Goal: Task Accomplishment & Management: Use online tool/utility

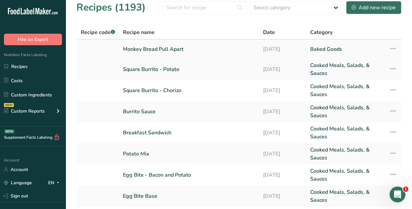
scroll to position [94, 0]
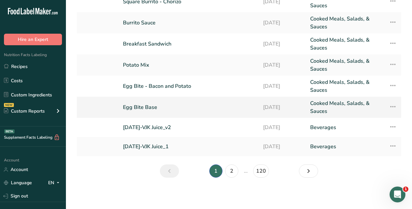
click at [137, 107] on link "Egg Bite Base" at bounding box center [189, 107] width 132 height 16
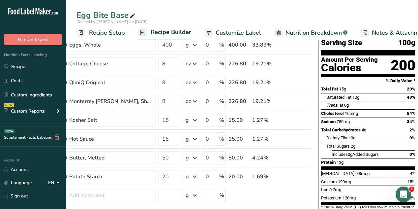
scroll to position [55, 0]
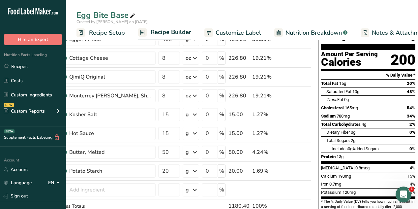
click at [357, 136] on div "Total Sugars 2g" at bounding box center [370, 140] width 89 height 8
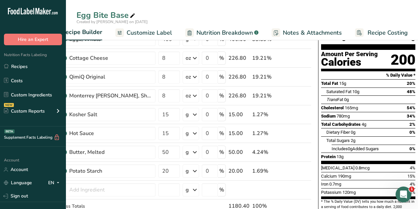
click at [208, 31] on span "Nutrition Breakdown" at bounding box center [225, 32] width 56 height 9
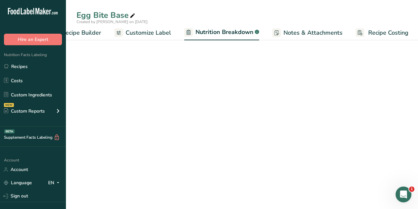
scroll to position [0, 90]
select select "Calories"
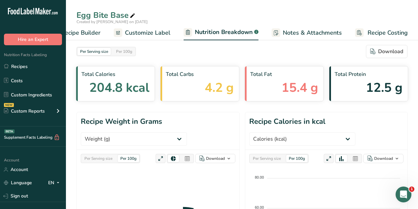
scroll to position [0, 0]
click at [155, 33] on span "Customize Label" at bounding box center [148, 32] width 46 height 9
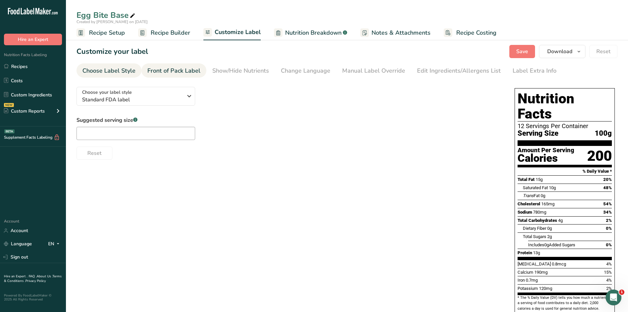
click at [182, 73] on div "Front of Pack Label" at bounding box center [173, 70] width 53 height 9
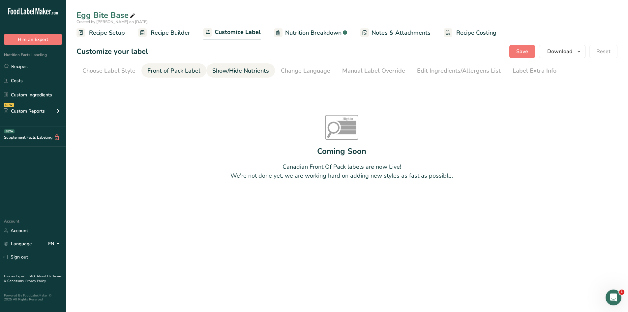
click at [234, 72] on div "Show/Hide Nutrients" at bounding box center [240, 70] width 57 height 9
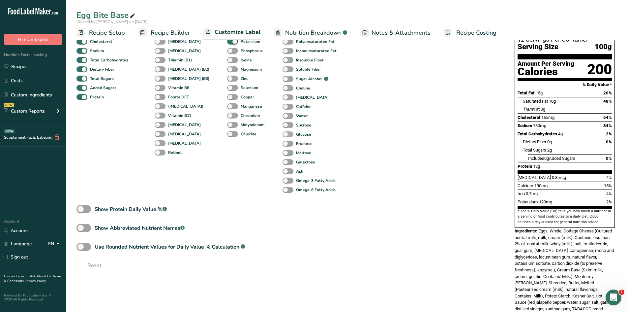
scroll to position [99, 0]
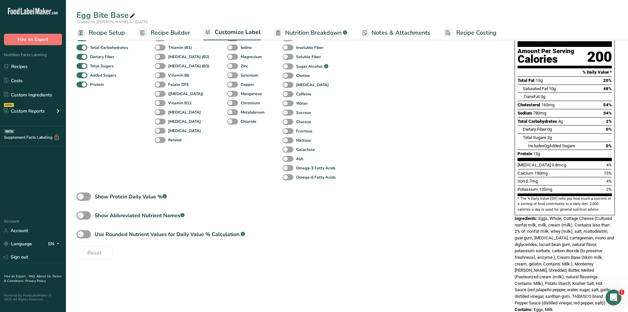
click at [105, 34] on span "Recipe Setup" at bounding box center [107, 32] width 36 height 9
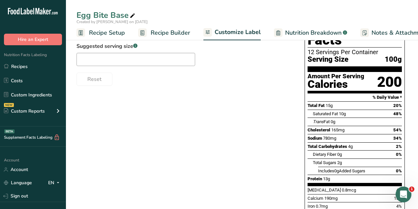
scroll to position [83, 0]
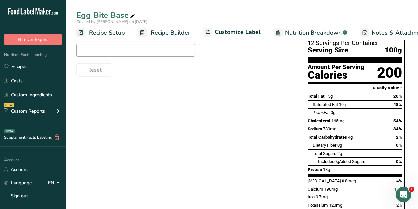
click at [92, 31] on span "Recipe Setup" at bounding box center [107, 32] width 36 height 9
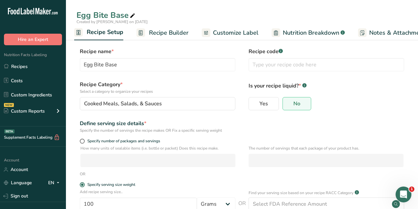
click at [167, 34] on span "Recipe Builder" at bounding box center [169, 32] width 40 height 9
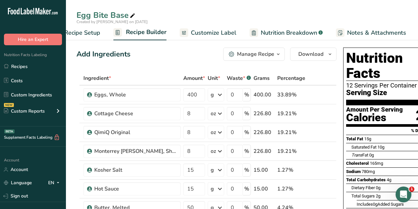
scroll to position [0, 64]
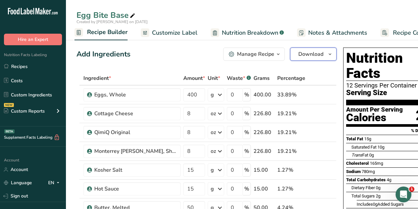
click at [302, 54] on span "Download" at bounding box center [310, 54] width 25 height 8
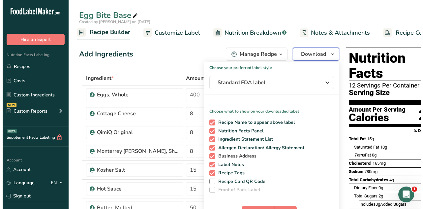
scroll to position [33, 0]
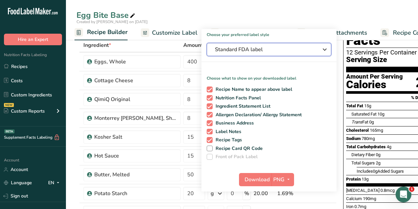
click at [270, 50] on span "Standard FDA label" at bounding box center [264, 50] width 99 height 8
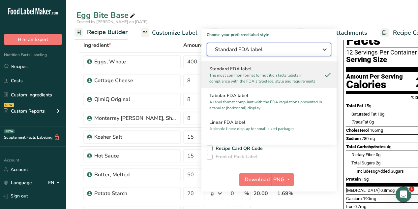
click at [270, 50] on span "Standard FDA label" at bounding box center [264, 50] width 99 height 8
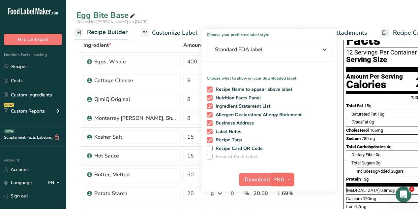
click at [277, 179] on span "PNG" at bounding box center [278, 179] width 11 height 8
click at [257, 178] on span "Download" at bounding box center [257, 179] width 25 height 8
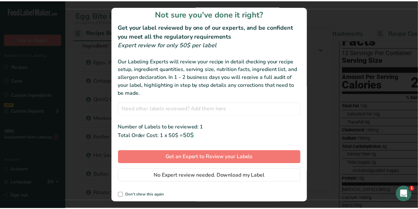
scroll to position [7, 0]
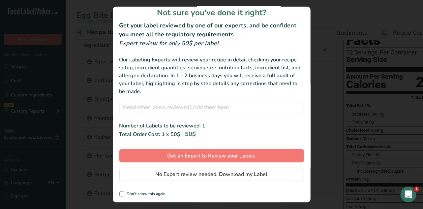
click at [118, 193] on div "Not sure you've done it right? Get your label reviewed by one of our experts, a…" at bounding box center [212, 105] width 198 height 196
click at [124, 193] on span "review labels modal" at bounding box center [121, 193] width 5 height 5
click at [124, 193] on input "Don't show this again" at bounding box center [121, 194] width 4 height 4
checkbox input "true"
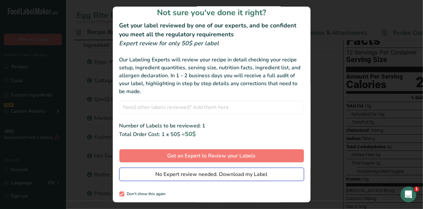
click at [195, 175] on span "No Expert review needed. Download my Label" at bounding box center [212, 174] width 112 height 8
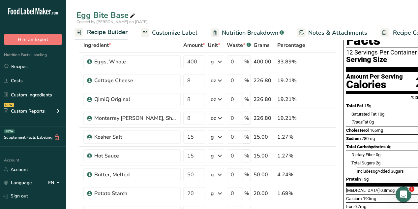
click at [403, 56] on div "Serving Size 100g" at bounding box center [393, 60] width 94 height 8
click at [30, 64] on link "Recipes" at bounding box center [33, 66] width 66 height 13
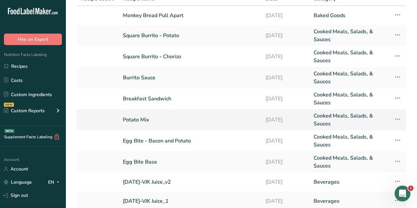
scroll to position [95, 0]
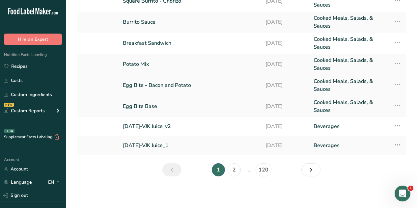
click at [188, 83] on link "Egg Bite - Bacon and Potato" at bounding box center [190, 85] width 135 height 16
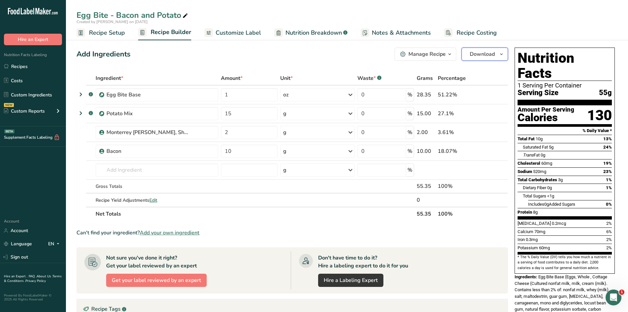
click at [412, 49] on button "Download" at bounding box center [485, 53] width 46 height 13
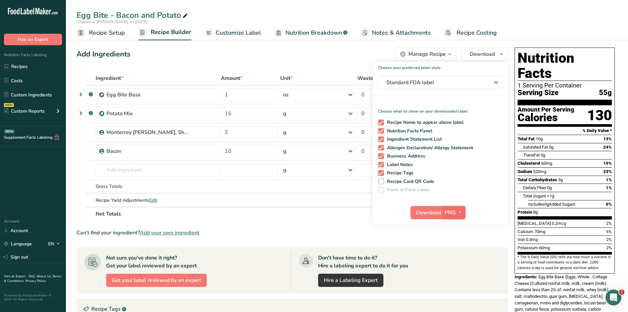
click at [412, 208] on span "PNG" at bounding box center [450, 212] width 11 height 8
click at [412, 208] on span "Download" at bounding box center [428, 212] width 25 height 8
drag, startPoint x: 145, startPoint y: 56, endPoint x: 151, endPoint y: 62, distance: 8.4
click at [145, 56] on div "Add Ingredients Manage Recipe Delete Recipe Duplicate Recipe Scale Recipe Save …" at bounding box center [293, 53] width 432 height 13
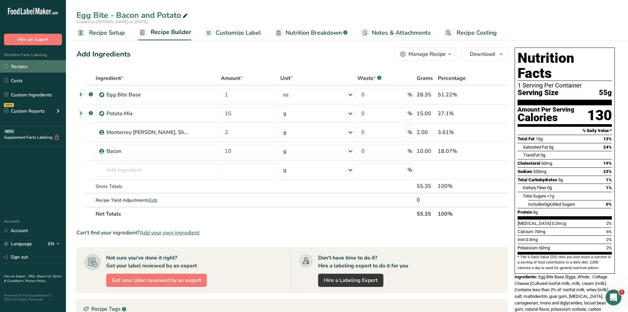
click at [38, 67] on link "Recipes" at bounding box center [33, 66] width 66 height 13
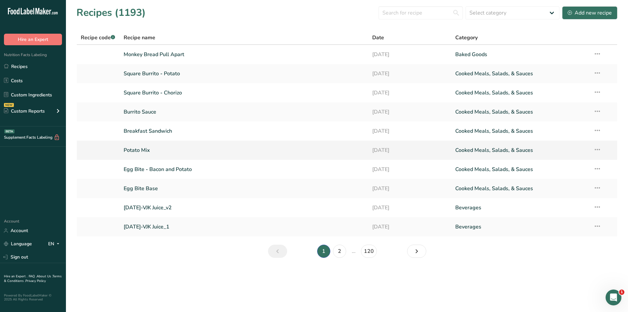
click at [142, 150] on link "Potato Mix" at bounding box center [244, 150] width 241 height 14
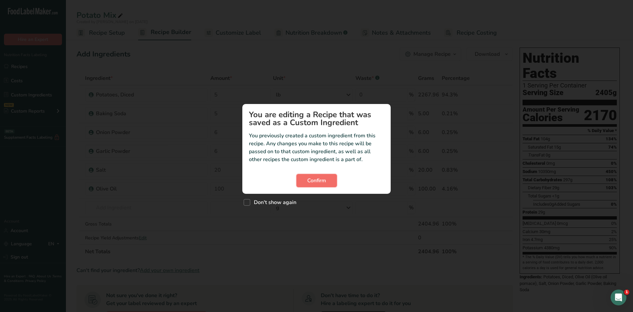
click at [322, 181] on span "Confirm" at bounding box center [316, 180] width 19 height 8
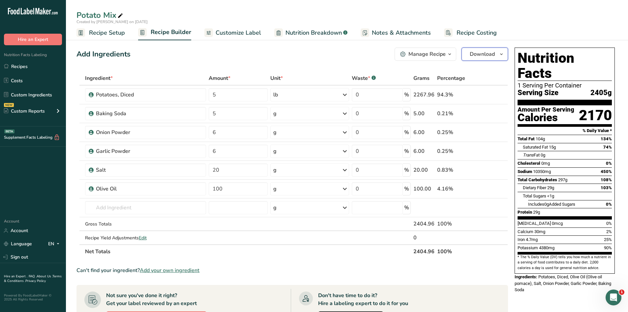
click at [412, 58] on span "Download" at bounding box center [482, 54] width 25 height 8
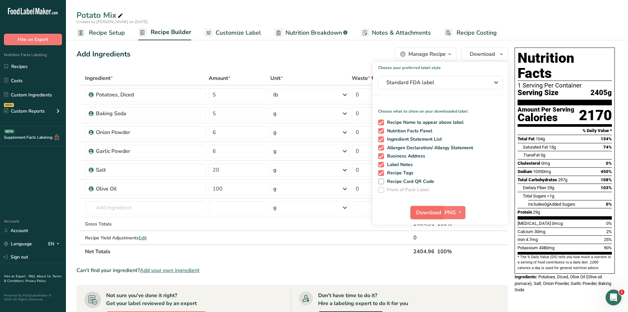
click at [412, 208] on span "Download" at bounding box center [428, 212] width 25 height 8
click at [30, 67] on link "Recipes" at bounding box center [33, 66] width 66 height 13
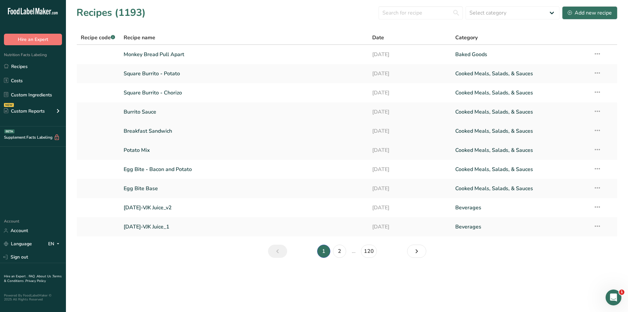
click at [163, 135] on link "Breakfast Sandwich" at bounding box center [244, 131] width 241 height 14
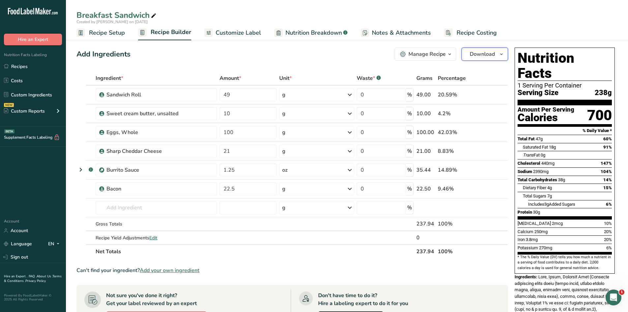
click at [412, 58] on button "Download" at bounding box center [485, 53] width 46 height 13
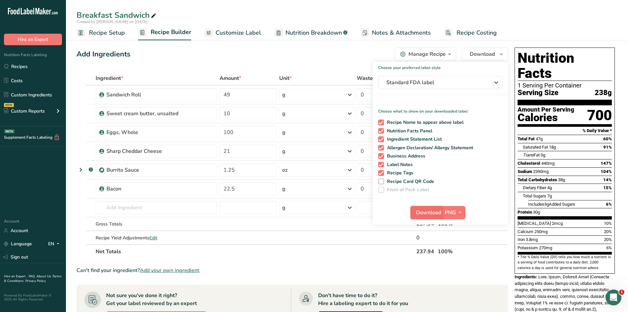
click at [412, 208] on span "Download" at bounding box center [428, 212] width 25 height 8
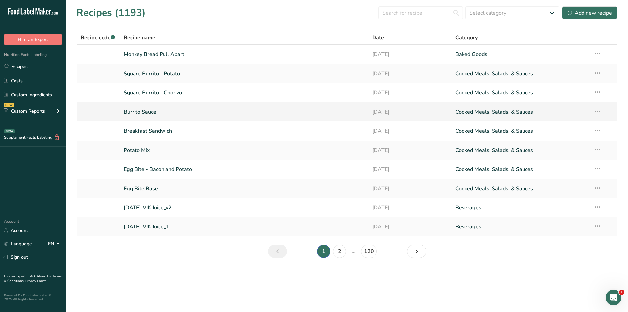
click at [152, 111] on link "Burrito Sauce" at bounding box center [244, 112] width 241 height 14
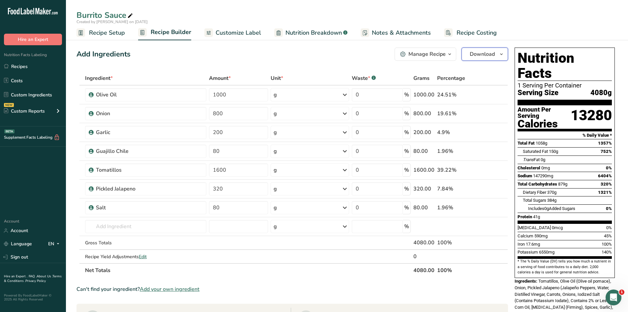
click at [412, 51] on span "Download" at bounding box center [482, 54] width 25 height 8
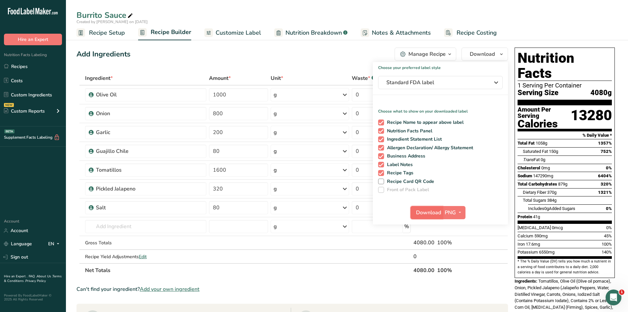
click at [412, 208] on span "Download" at bounding box center [428, 212] width 25 height 8
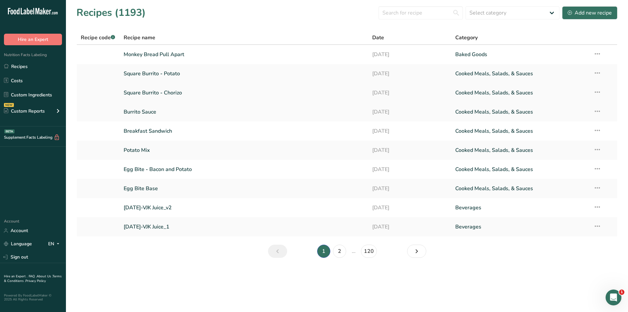
click at [160, 93] on link "Square Burrito - Chorizo" at bounding box center [244, 93] width 241 height 14
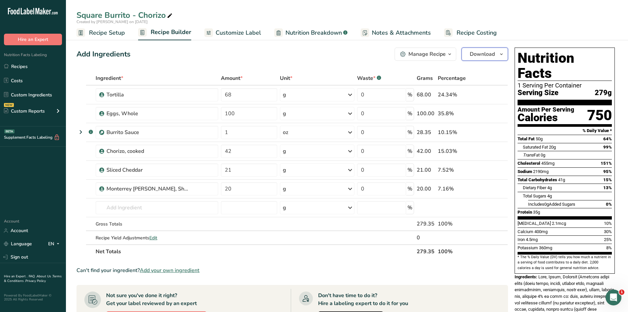
click at [412, 56] on span "Download" at bounding box center [482, 54] width 25 height 8
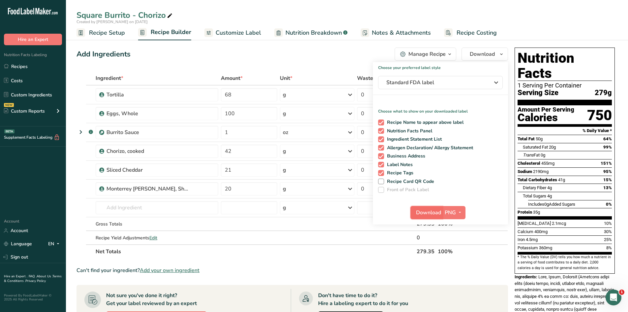
click at [412, 208] on span "Download" at bounding box center [428, 212] width 25 height 8
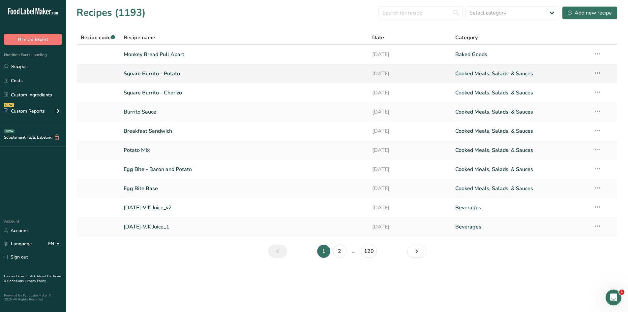
click at [164, 75] on link "Square Burrito - Potato" at bounding box center [244, 74] width 241 height 14
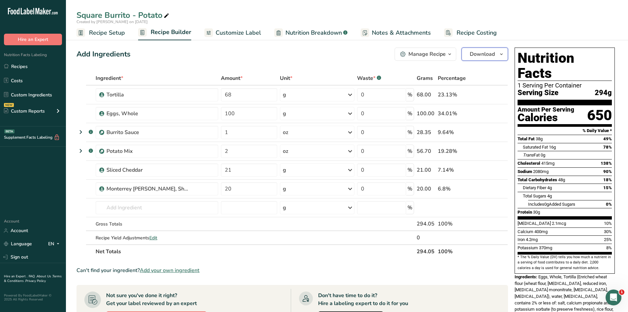
click at [412, 56] on span "Download" at bounding box center [482, 54] width 25 height 8
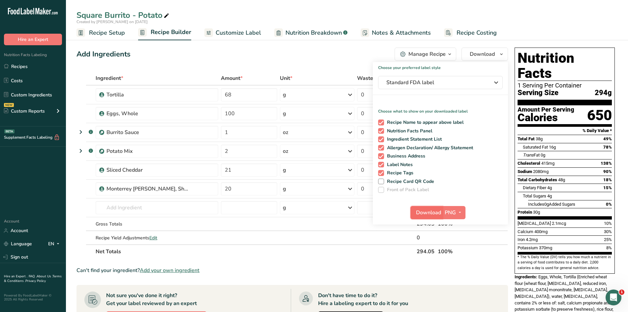
click at [412, 208] on span "Download" at bounding box center [428, 212] width 25 height 8
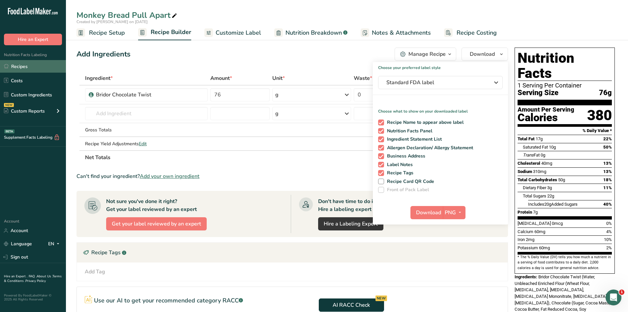
click at [19, 64] on link "Recipes" at bounding box center [33, 66] width 66 height 13
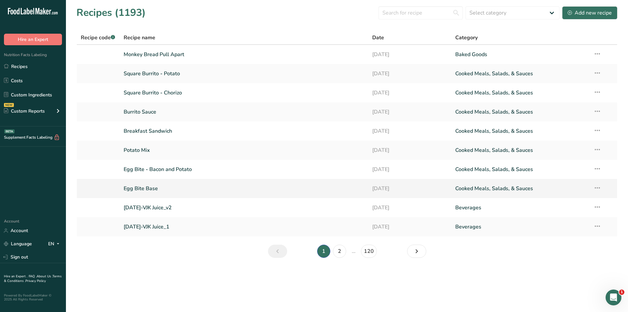
click at [146, 184] on link "Egg Bite Base" at bounding box center [244, 188] width 241 height 14
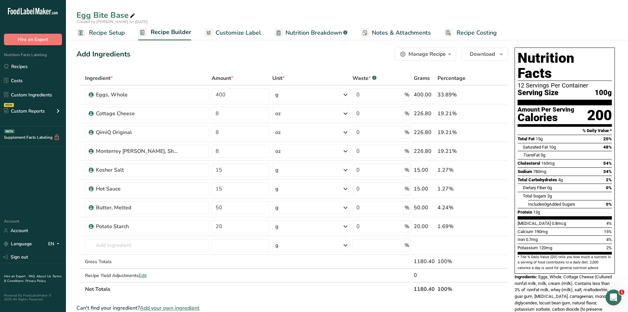
click at [604, 89] on span "100g" at bounding box center [603, 93] width 17 height 8
click at [602, 89] on span "100g" at bounding box center [603, 93] width 17 height 8
click at [235, 28] on span "Customize Label" at bounding box center [239, 32] width 46 height 9
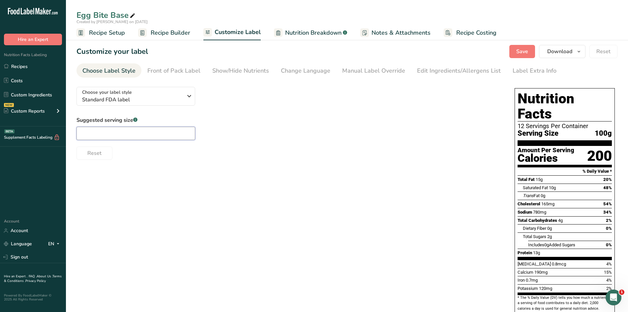
click at [149, 135] on input "text" at bounding box center [136, 133] width 119 height 13
click at [324, 130] on div "Suggested serving size .a-a{fill:#347362;}.b-a{fill:#fff;} Reset" at bounding box center [289, 138] width 425 height 44
click at [165, 69] on div "Front of Pack Label" at bounding box center [173, 70] width 53 height 9
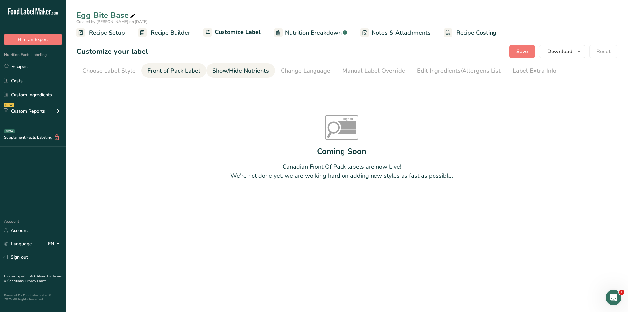
click at [255, 75] on div "Show/Hide Nutrients" at bounding box center [240, 70] width 57 height 9
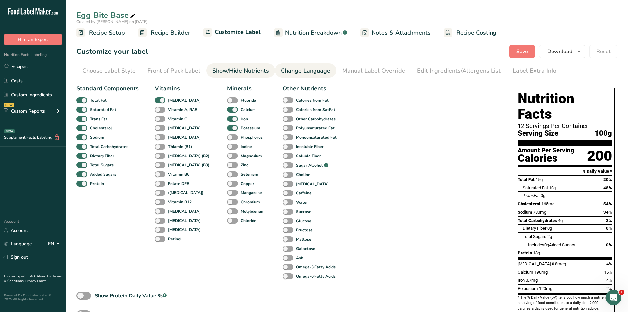
click at [302, 67] on div "Change Language" at bounding box center [305, 70] width 49 height 9
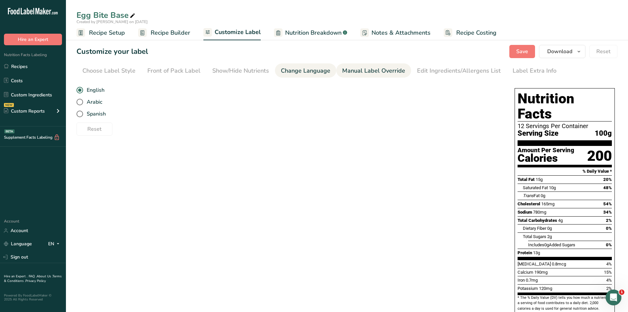
click at [376, 76] on link "Manual Label Override" at bounding box center [373, 70] width 63 height 15
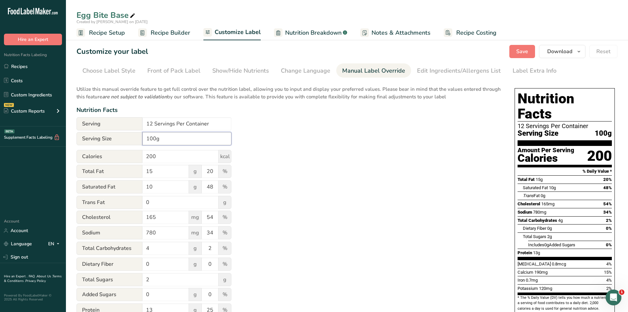
click at [182, 136] on input "100g" at bounding box center [186, 138] width 89 height 13
drag, startPoint x: 141, startPoint y: 133, endPoint x: 133, endPoint y: 132, distance: 8.0
click at [133, 132] on div "Serving Size 100g" at bounding box center [154, 138] width 155 height 13
click at [192, 143] on input "100g" at bounding box center [186, 138] width 89 height 13
drag, startPoint x: 184, startPoint y: 141, endPoint x: 119, endPoint y: 137, distance: 65.1
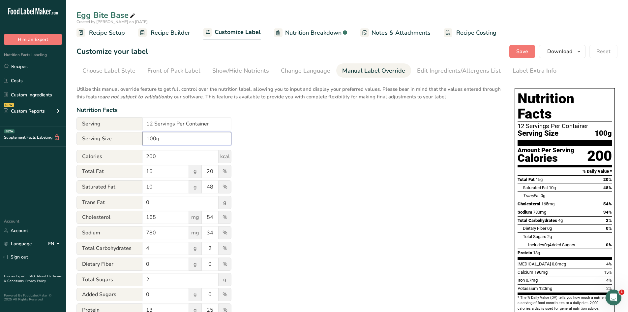
click at [119, 137] on div "Serving Size 100g" at bounding box center [154, 138] width 155 height 13
click at [181, 144] on input "3.5" at bounding box center [186, 138] width 89 height 13
type input "3.5 oz (100g)"
click at [329, 168] on div "Utilize this manual override feature to get full control over the nutrition lab…" at bounding box center [289, 239] width 425 height 316
click at [528, 71] on div "Label Extra Info" at bounding box center [535, 70] width 44 height 9
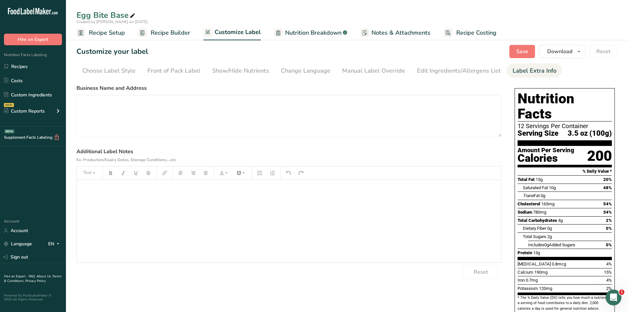
click at [152, 201] on div "﻿" at bounding box center [289, 221] width 424 height 82
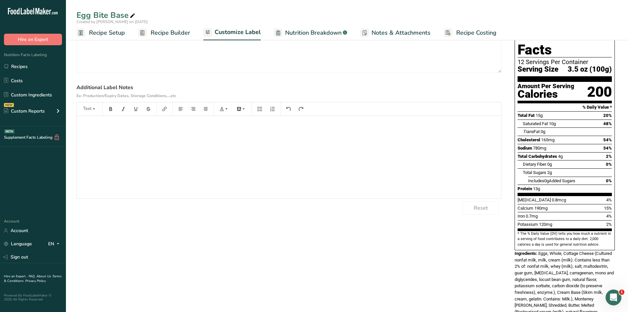
scroll to position [102, 0]
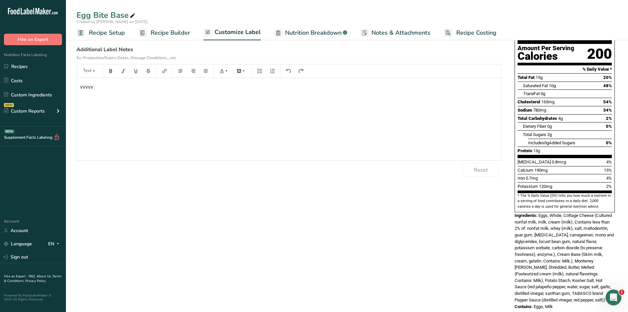
click at [312, 207] on div "Choose your label style Standard FDA label USA (FDA) Standard FDA label Tabular…" at bounding box center [347, 148] width 541 height 336
click at [213, 102] on div "vvvvv" at bounding box center [289, 119] width 424 height 82
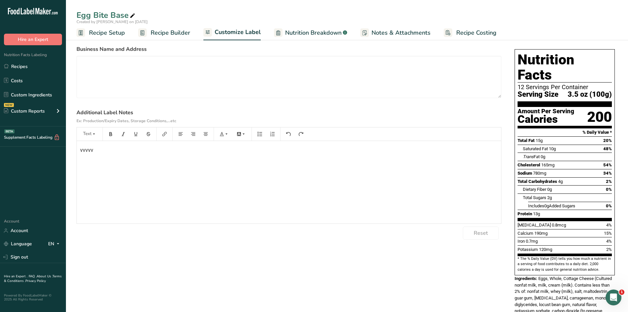
scroll to position [36, 0]
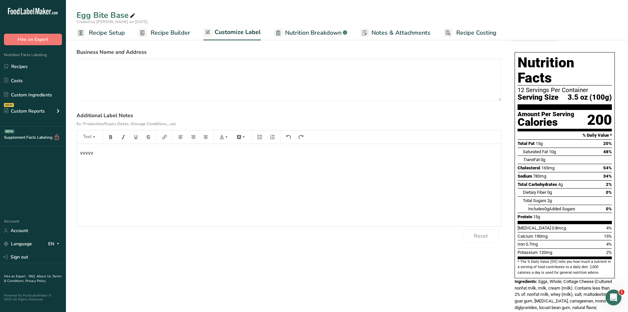
drag, startPoint x: 130, startPoint y: 162, endPoint x: 115, endPoint y: 162, distance: 14.8
click at [115, 162] on div "vvvvv" at bounding box center [289, 185] width 424 height 82
drag, startPoint x: 68, startPoint y: 153, endPoint x: 31, endPoint y: 146, distance: 38.2
click at [31, 146] on div ".a-20{fill:#fff;} Hire an Expert Nutrition Facts Labeling Recipes Costs Custom …" at bounding box center [314, 178] width 628 height 428
click at [175, 31] on span "Recipe Builder" at bounding box center [171, 32] width 40 height 9
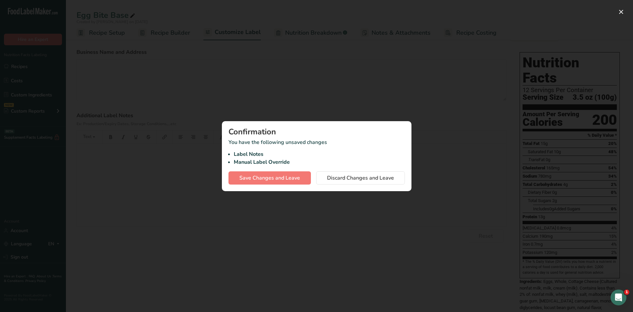
click at [444, 128] on div at bounding box center [316, 156] width 633 height 312
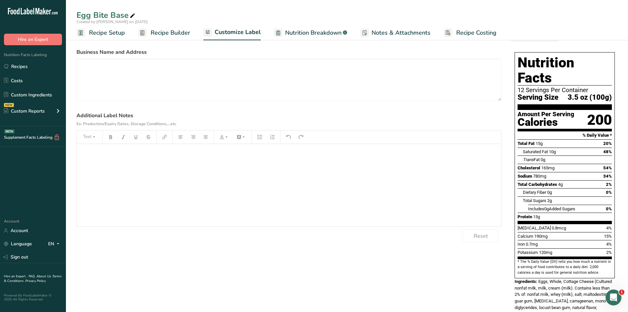
click at [308, 37] on link "Nutrition Breakdown .a-a{fill:#347362;}.b-a{fill:#fff;}" at bounding box center [310, 32] width 73 height 15
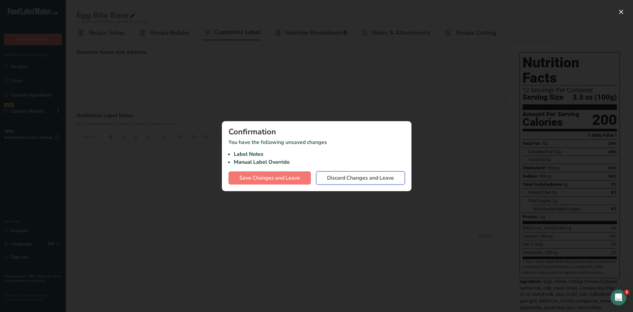
click at [357, 176] on span "Discard Changes and Leave" at bounding box center [360, 178] width 67 height 8
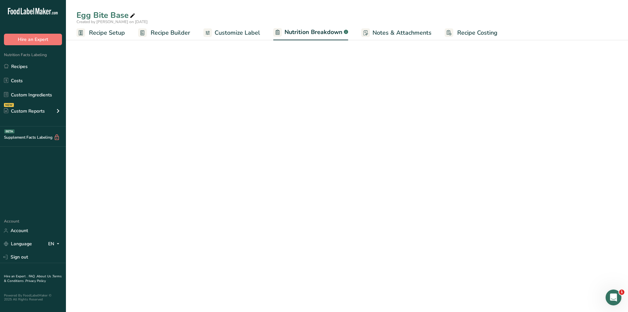
select select "Calories"
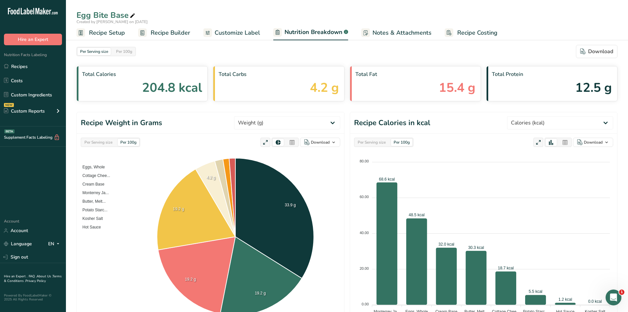
click at [250, 28] on span "Customize Label" at bounding box center [238, 32] width 46 height 9
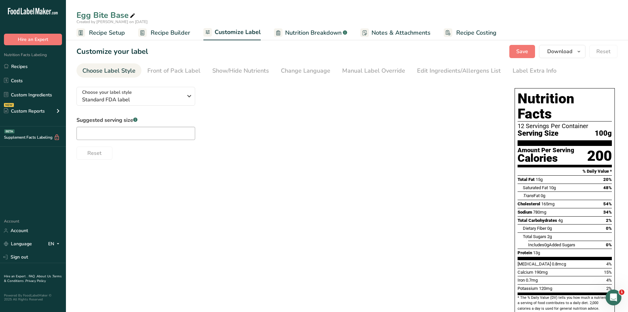
click at [316, 35] on span "Nutrition Breakdown" at bounding box center [313, 32] width 56 height 9
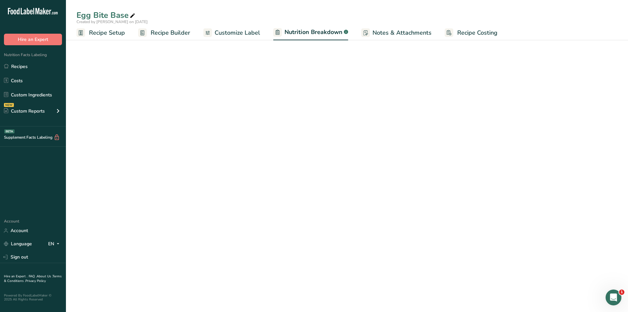
select select "Calories"
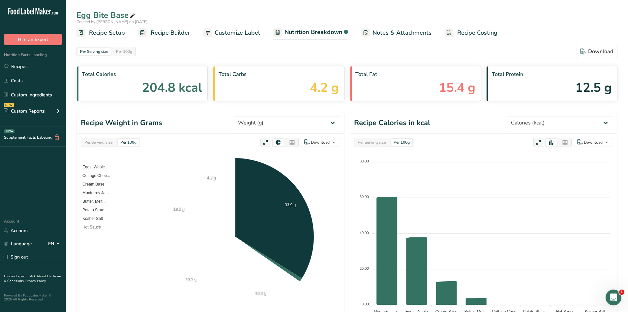
click at [242, 31] on span "Customize Label" at bounding box center [238, 32] width 46 height 9
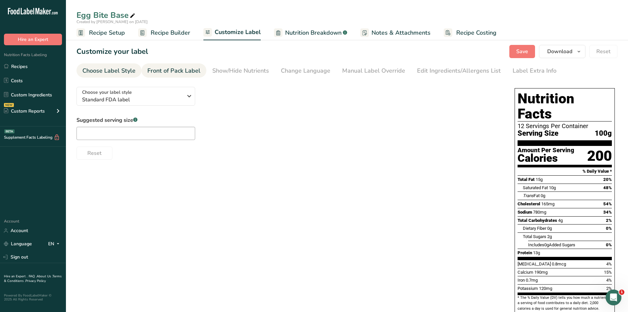
click at [179, 73] on div "Front of Pack Label" at bounding box center [173, 70] width 53 height 9
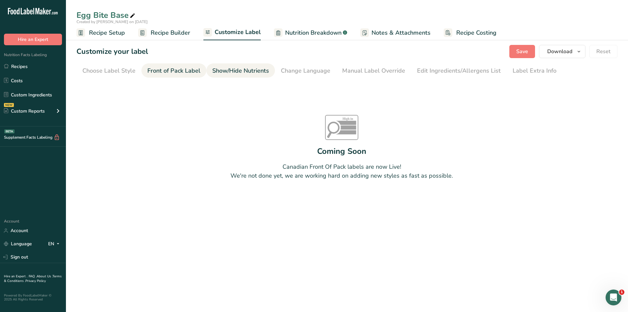
click at [238, 72] on div "Show/Hide Nutrients" at bounding box center [240, 70] width 57 height 9
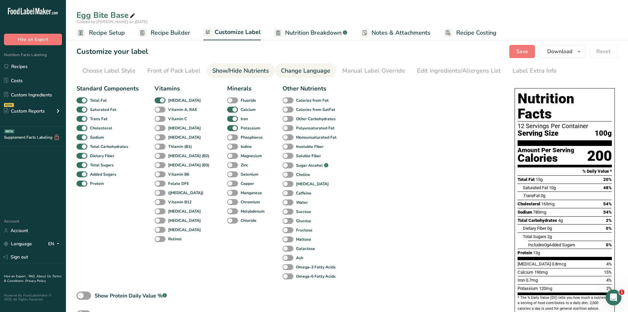
click at [306, 71] on div "Change Language" at bounding box center [305, 70] width 49 height 9
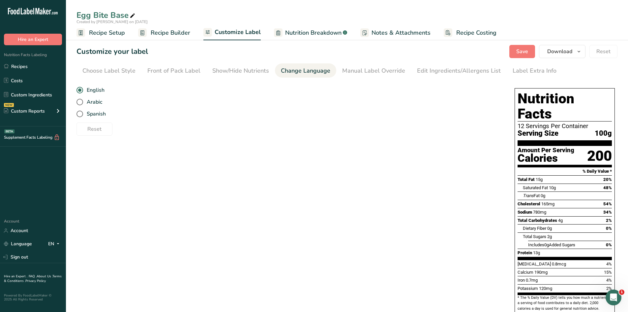
click at [367, 81] on div "Choose your label style Standard FDA label USA (FDA) Standard FDA label Tabular…" at bounding box center [289, 108] width 425 height 54
click at [362, 71] on div "Manual Label Override" at bounding box center [373, 70] width 63 height 9
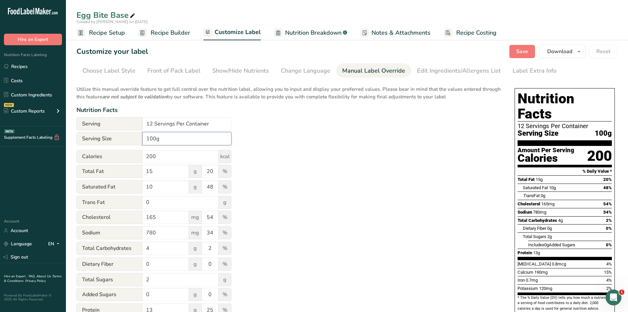
click at [145, 137] on input "100g" at bounding box center [186, 138] width 89 height 13
click at [207, 138] on input "3.5 oz (100g" at bounding box center [186, 138] width 89 height 13
type input "3.5 oz (100g)"
click at [457, 72] on div "Edit Ingredients/Allergens List" at bounding box center [459, 70] width 84 height 9
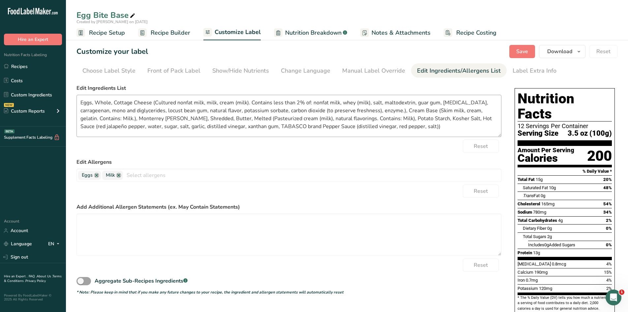
scroll to position [33, 0]
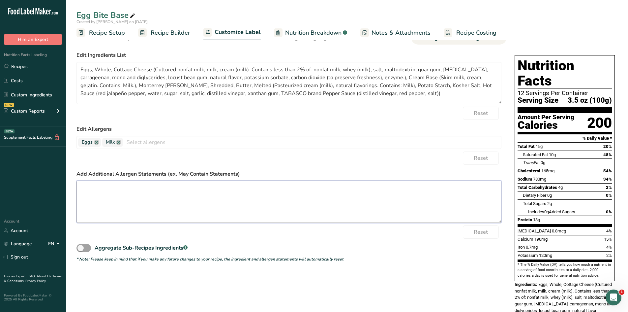
click at [250, 202] on textarea at bounding box center [289, 201] width 425 height 42
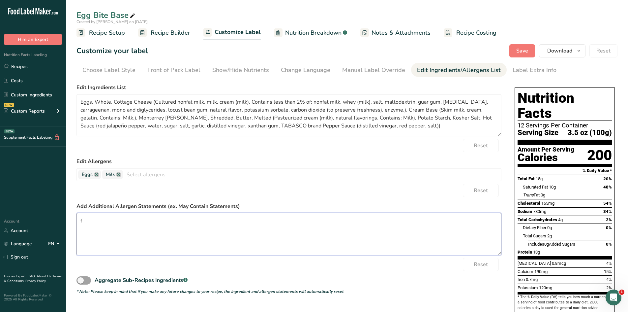
scroll to position [0, 0]
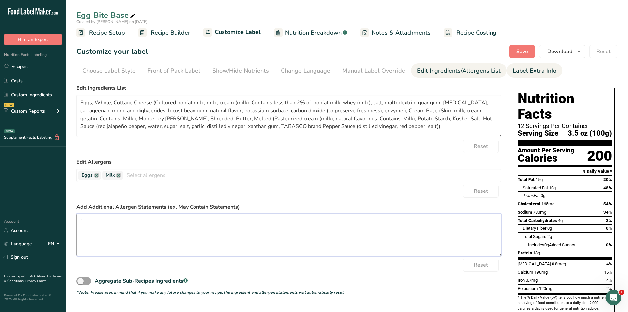
type textarea "f"
click at [525, 69] on div "Label Extra Info" at bounding box center [535, 70] width 44 height 9
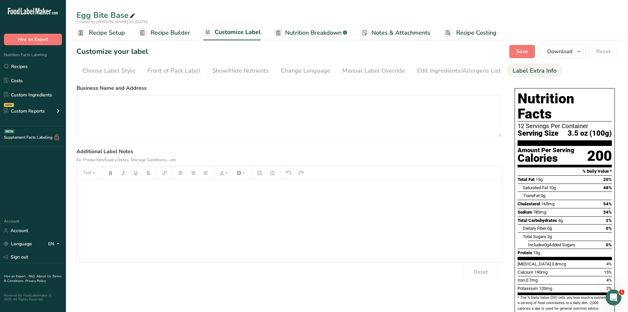
click at [212, 212] on div "﻿" at bounding box center [289, 221] width 424 height 82
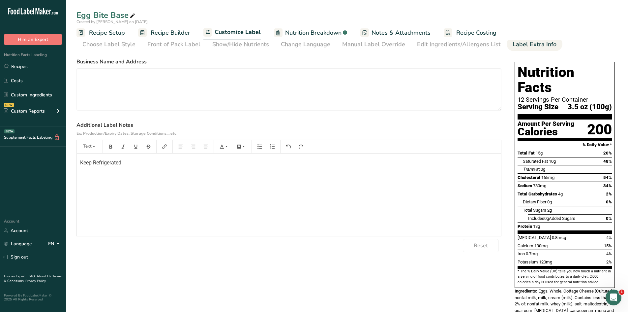
scroll to position [66, 0]
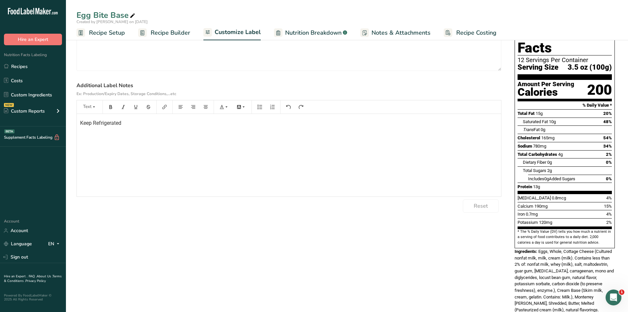
click at [383, 235] on div "Choose your label style Standard FDA label USA (FDA) Standard FDA label Tabular…" at bounding box center [347, 183] width 541 height 336
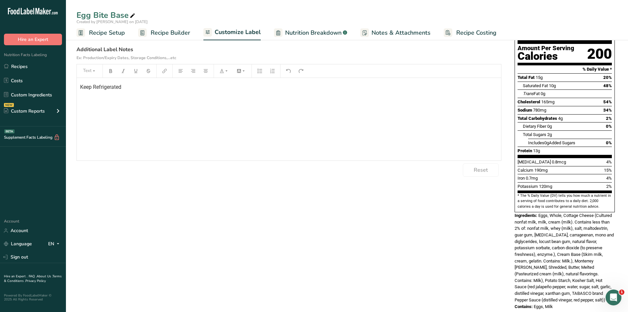
scroll to position [3, 0]
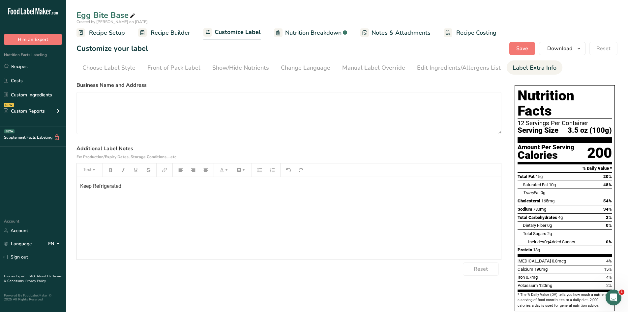
click at [462, 153] on label "Additional Label Notes Ex: Production/Expiry Dates, Storage Conditions,...etc" at bounding box center [289, 152] width 425 height 16
click at [169, 144] on section "Business Name and Address Additional Label Notes Ex: Production/Expiry Dates, S…" at bounding box center [289, 178] width 425 height 194
click at [147, 271] on div "Reset" at bounding box center [289, 268] width 425 height 13
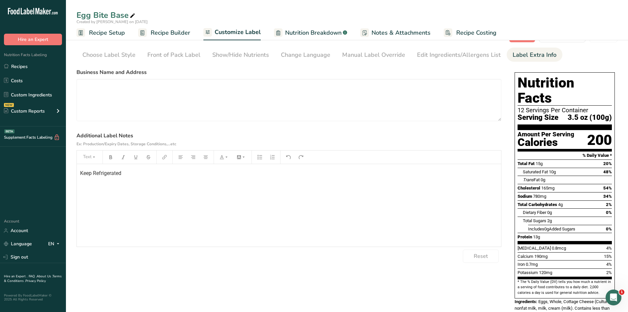
scroll to position [0, 0]
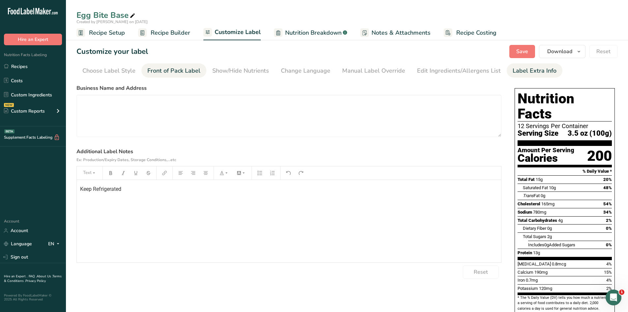
click at [179, 75] on div "Front of Pack Label" at bounding box center [173, 70] width 53 height 9
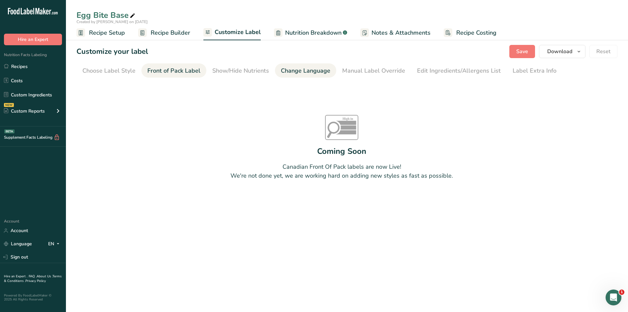
click at [315, 69] on div "Change Language" at bounding box center [305, 70] width 49 height 9
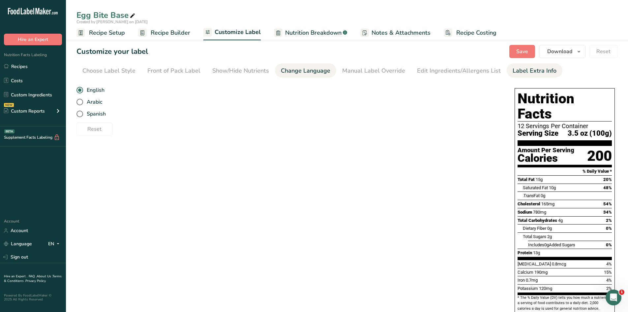
click at [513, 66] on div "Label Extra Info" at bounding box center [535, 70] width 44 height 9
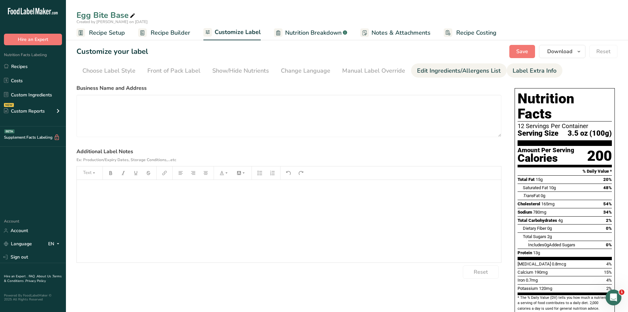
click at [453, 68] on div "Edit Ingredients/Allergens List" at bounding box center [459, 70] width 84 height 9
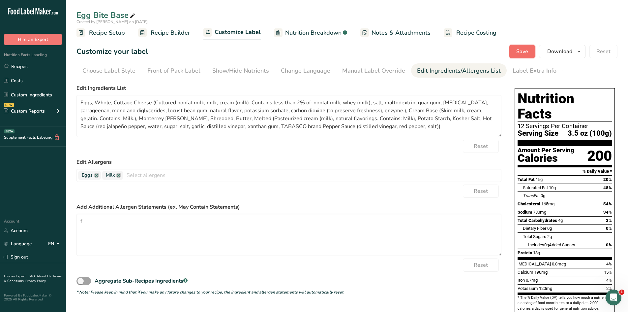
click at [523, 49] on span "Save" at bounding box center [522, 51] width 12 height 8
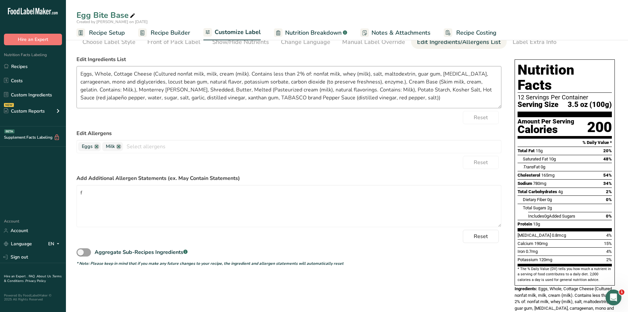
scroll to position [9, 0]
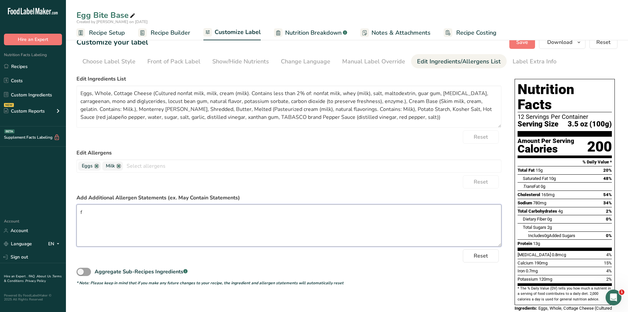
click at [146, 220] on textarea "f" at bounding box center [289, 225] width 425 height 42
click at [532, 46] on button "Save" at bounding box center [522, 42] width 26 height 13
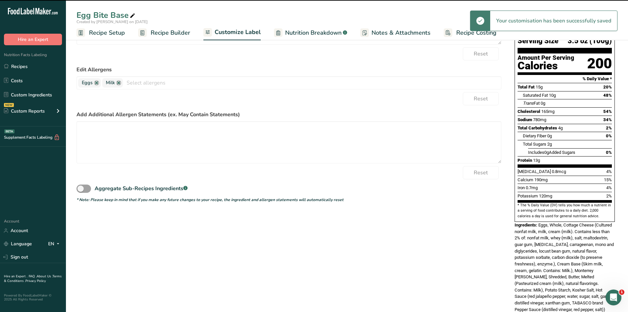
scroll to position [102, 0]
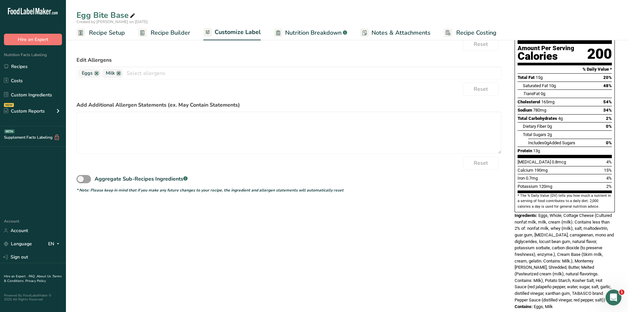
click at [292, 33] on span "Nutrition Breakdown" at bounding box center [313, 32] width 56 height 9
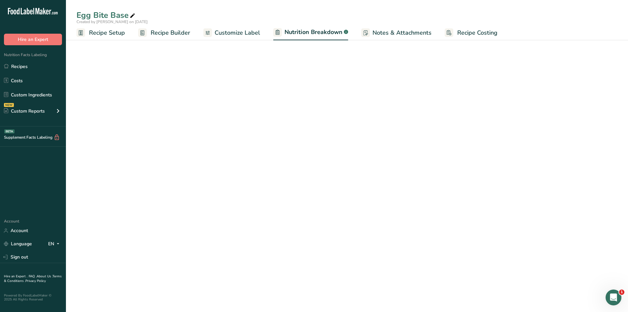
select select "Calories"
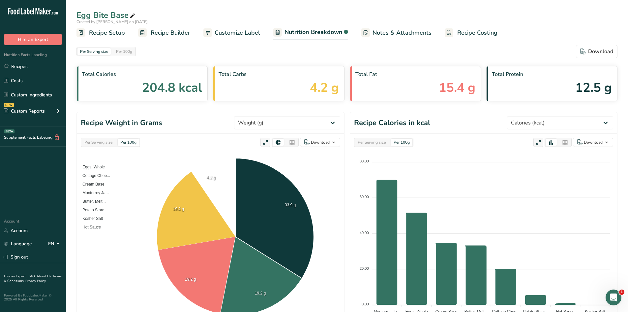
click at [387, 32] on span "Notes & Attachments" at bounding box center [402, 32] width 59 height 9
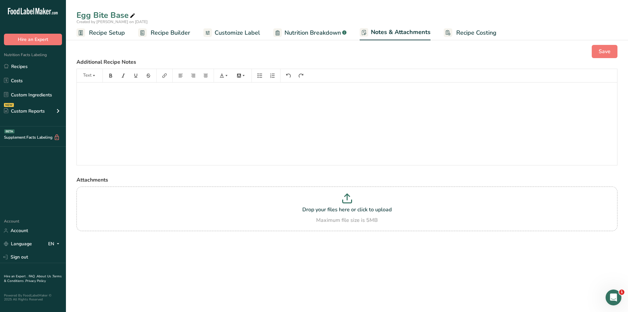
click at [181, 36] on span "Recipe Builder" at bounding box center [171, 32] width 40 height 9
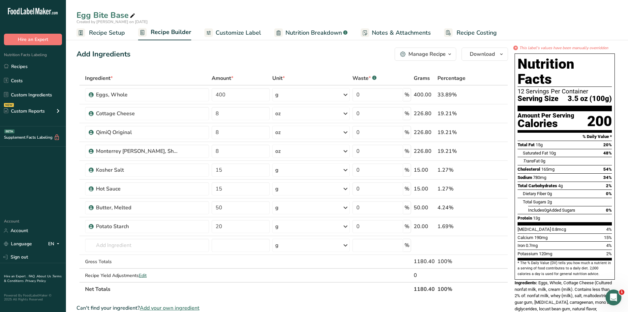
click at [219, 29] on span "Customize Label" at bounding box center [239, 32] width 46 height 9
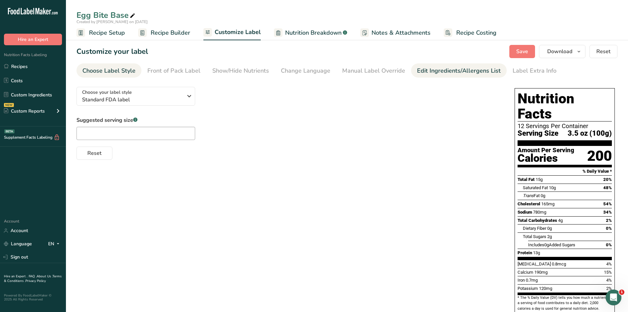
click at [422, 76] on link "Edit Ingredients/Allergens List" at bounding box center [459, 70] width 84 height 15
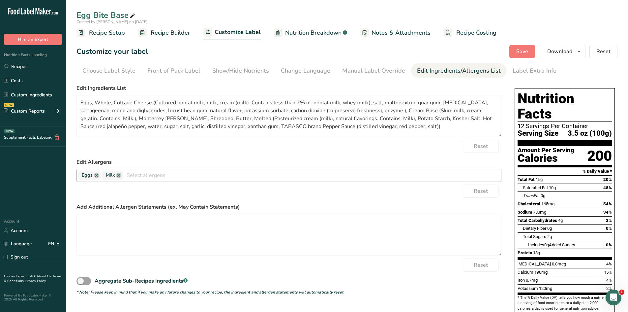
scroll to position [66, 0]
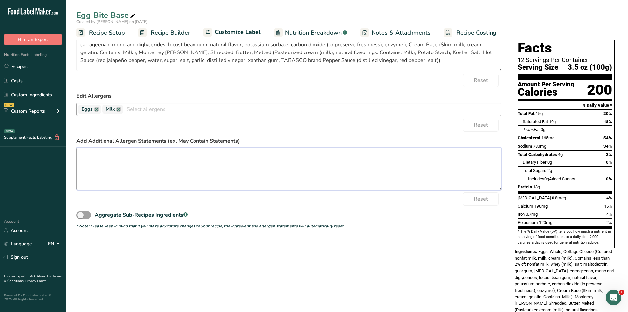
click at [217, 171] on textarea at bounding box center [289, 168] width 425 height 42
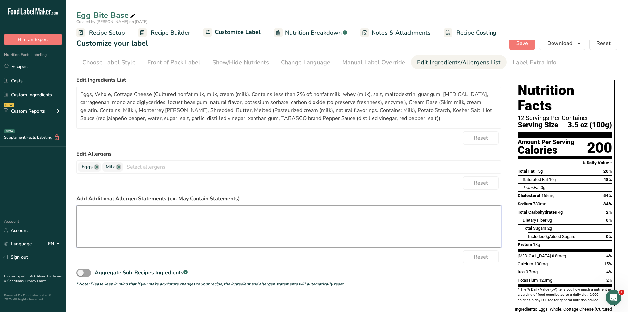
scroll to position [0, 0]
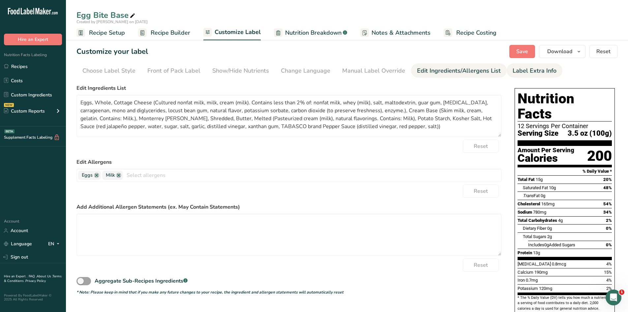
click at [543, 71] on div "Label Extra Info" at bounding box center [535, 70] width 44 height 9
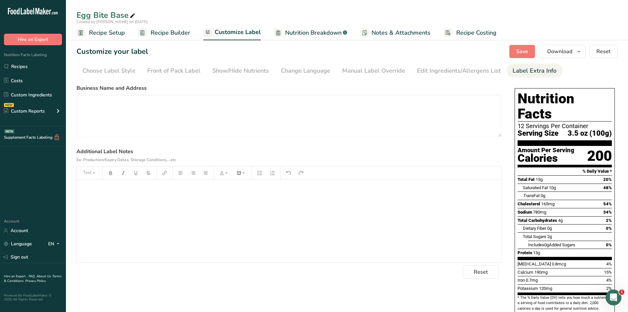
click at [156, 226] on div "﻿" at bounding box center [289, 221] width 424 height 82
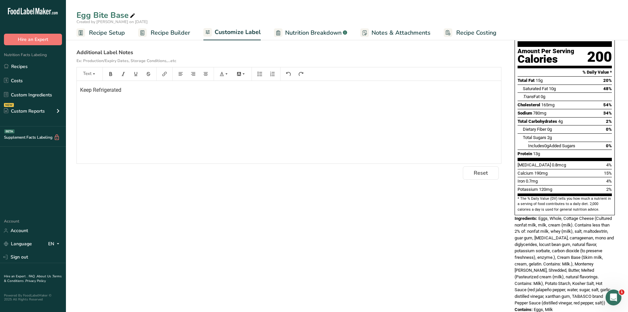
scroll to position [102, 0]
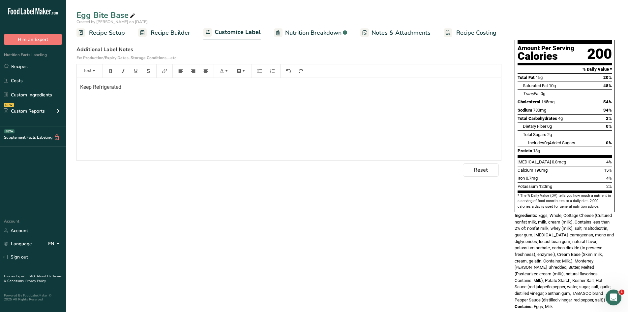
click at [451, 251] on div "Choose your label style Standard FDA label USA (FDA) Standard FDA label Tabular…" at bounding box center [347, 148] width 541 height 336
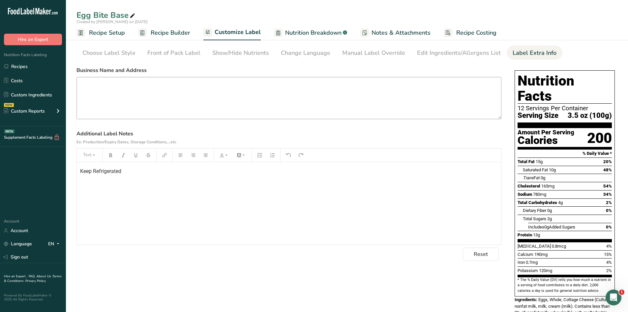
scroll to position [0, 0]
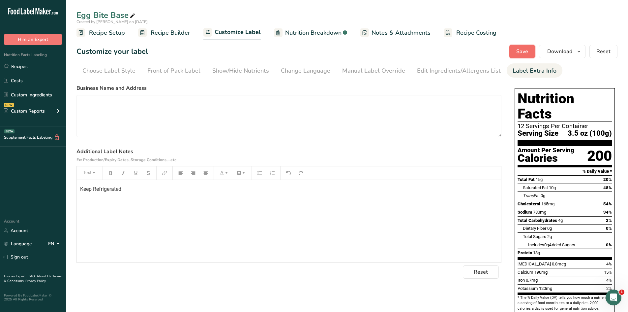
click at [531, 54] on button "Save" at bounding box center [522, 51] width 26 height 13
click at [530, 51] on button "Save" at bounding box center [522, 51] width 26 height 13
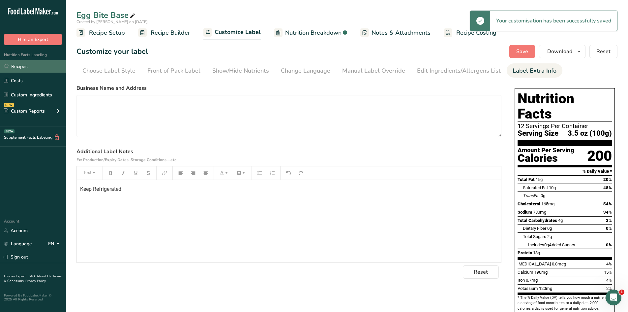
click at [25, 65] on link "Recipes" at bounding box center [33, 66] width 66 height 13
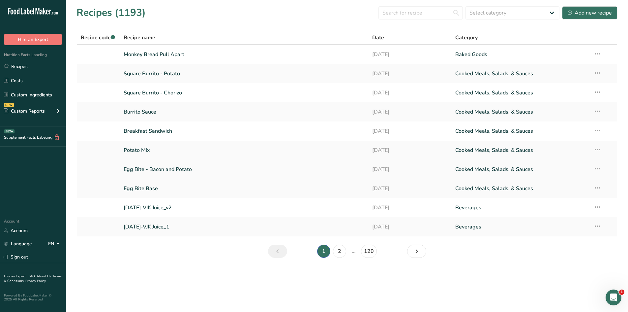
click at [150, 168] on link "Egg Bite - Bacon and Potato" at bounding box center [244, 169] width 241 height 14
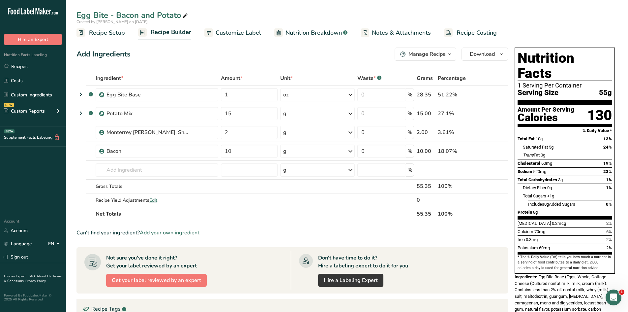
click at [230, 29] on span "Customize Label" at bounding box center [239, 32] width 46 height 9
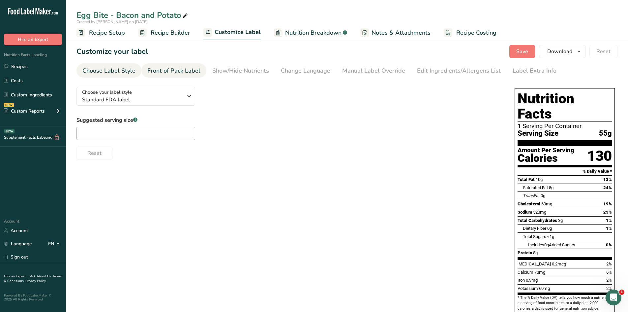
click at [176, 73] on div "Front of Pack Label" at bounding box center [173, 70] width 53 height 9
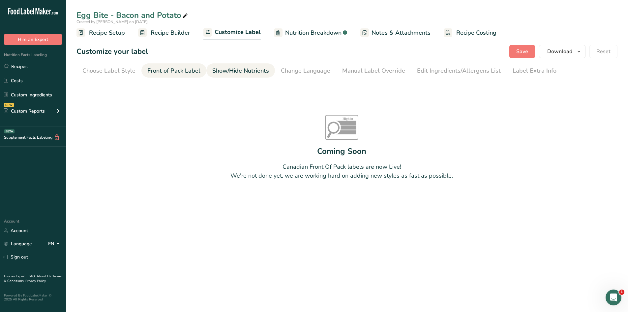
click at [229, 72] on div "Show/Hide Nutrients" at bounding box center [240, 70] width 57 height 9
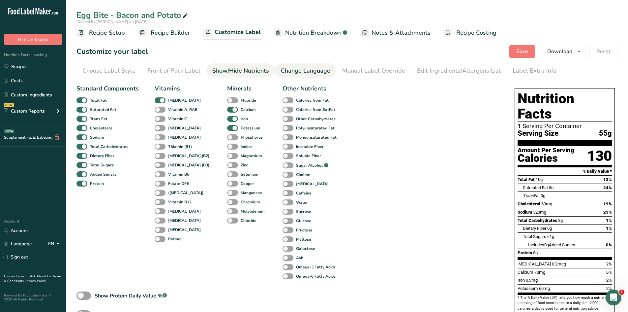
click at [303, 69] on div "Change Language" at bounding box center [305, 70] width 49 height 9
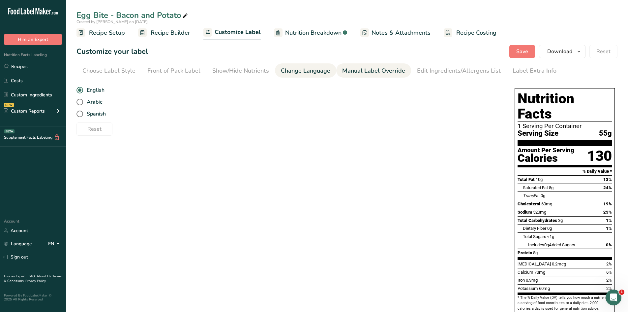
click at [356, 70] on div "Manual Label Override" at bounding box center [373, 70] width 63 height 9
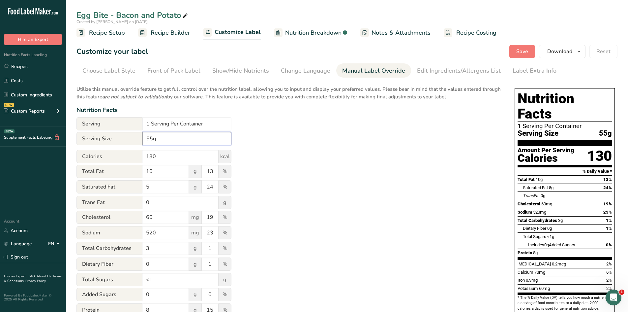
click at [146, 138] on input "55g" at bounding box center [186, 138] width 89 height 13
click at [215, 141] on input "1.94 oz (55g" at bounding box center [186, 138] width 89 height 13
type input "1.94 oz (55g)"
click at [393, 205] on div "Utilize this manual override feature to get full control over the nutrition lab…" at bounding box center [289, 239] width 425 height 316
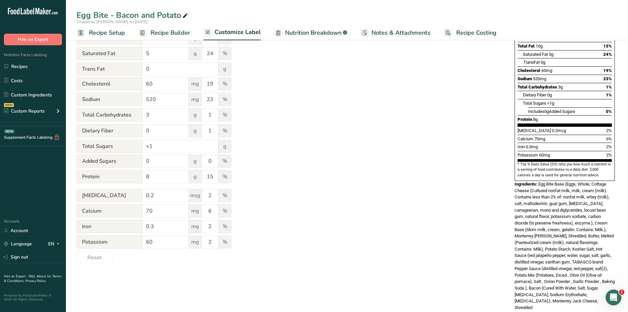
scroll to position [134, 0]
click at [325, 29] on span "Nutrition Breakdown" at bounding box center [313, 32] width 56 height 9
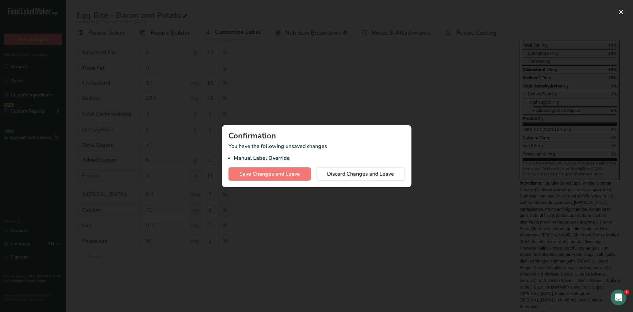
click at [459, 133] on div at bounding box center [316, 156] width 633 height 312
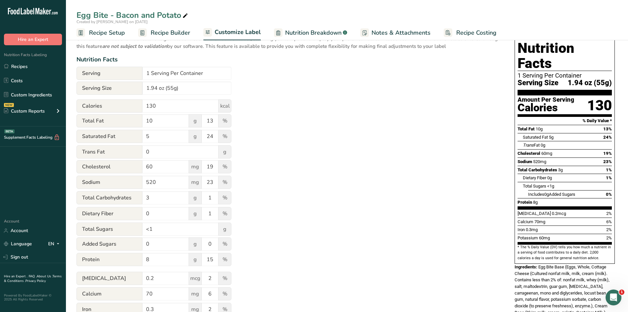
scroll to position [2, 0]
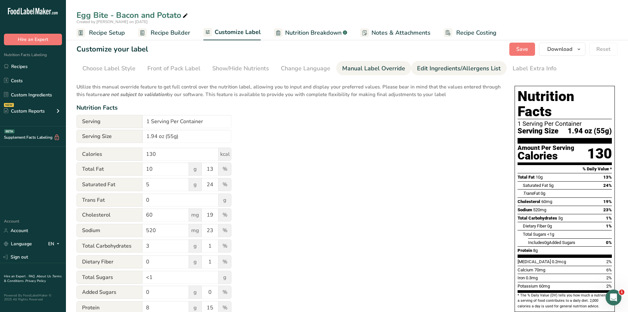
click at [440, 70] on div "Edit Ingredients/Allergens List" at bounding box center [459, 68] width 84 height 9
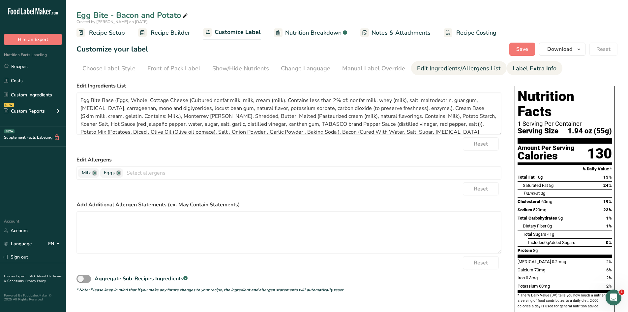
click at [545, 68] on div "Label Extra Info" at bounding box center [535, 68] width 44 height 9
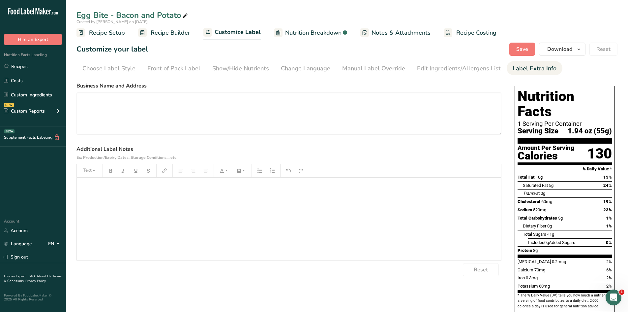
click at [132, 214] on div "﻿" at bounding box center [289, 218] width 424 height 82
click at [176, 288] on div "Choose your label style Standard FDA label USA (FDA) Standard FDA label Tabular…" at bounding box center [347, 266] width 541 height 375
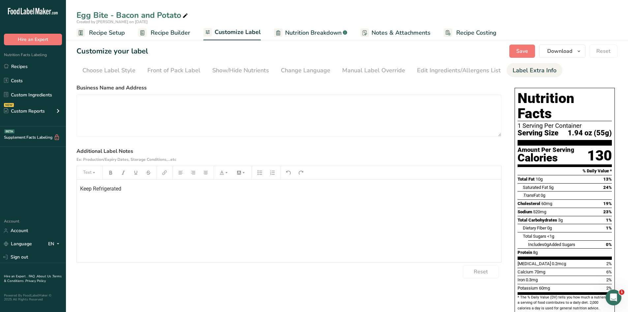
scroll to position [0, 0]
click at [525, 53] on span "Save" at bounding box center [522, 51] width 12 height 8
drag, startPoint x: 35, startPoint y: 69, endPoint x: 46, endPoint y: 72, distance: 10.6
click at [35, 69] on link "Recipes" at bounding box center [33, 66] width 66 height 13
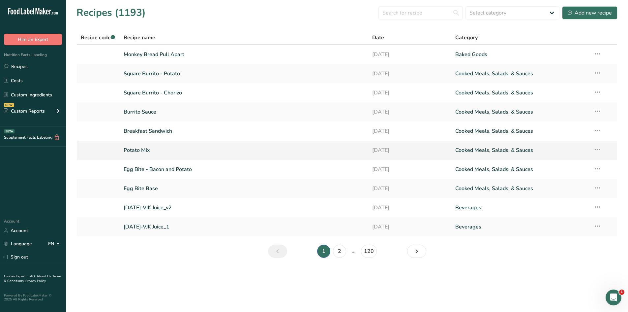
click at [135, 151] on link "Potato Mix" at bounding box center [244, 150] width 241 height 14
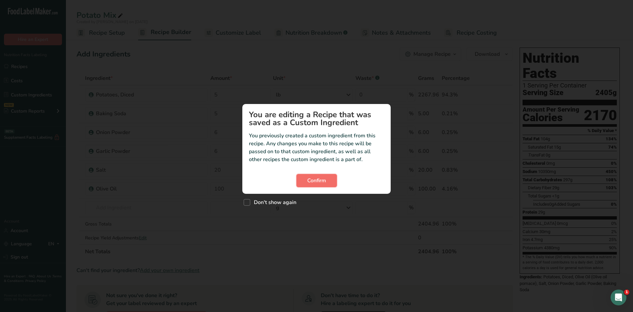
click at [323, 180] on span "Confirm" at bounding box center [316, 180] width 19 height 8
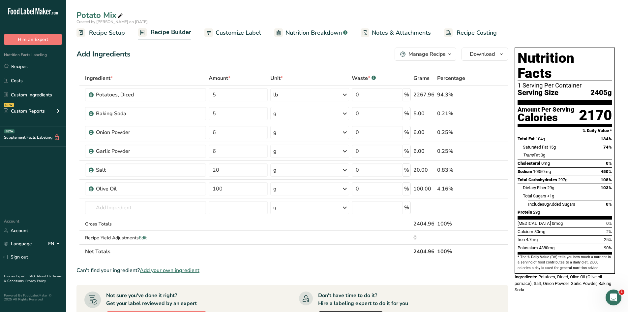
click at [246, 36] on span "Customize Label" at bounding box center [239, 32] width 46 height 9
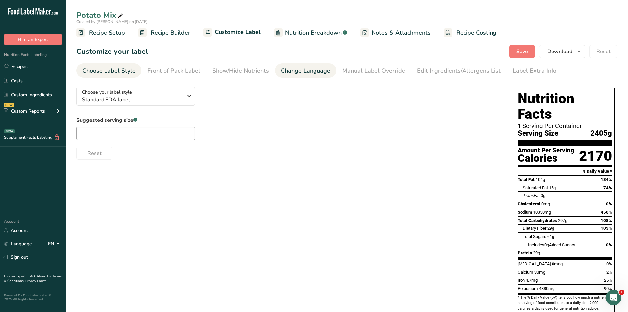
click at [294, 72] on div "Change Language" at bounding box center [305, 70] width 49 height 9
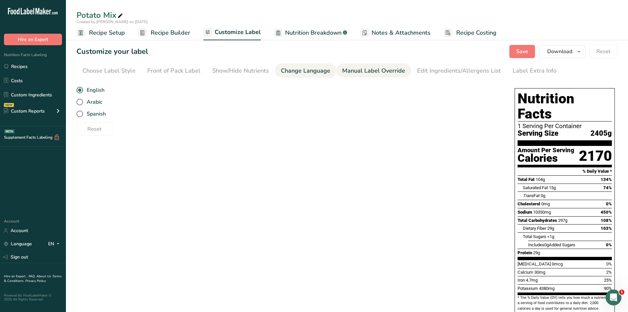
click at [370, 72] on div "Manual Label Override" at bounding box center [373, 70] width 63 height 9
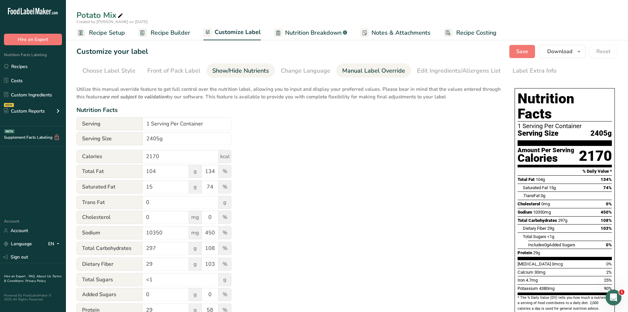
click at [249, 72] on div "Show/Hide Nutrients" at bounding box center [240, 70] width 57 height 9
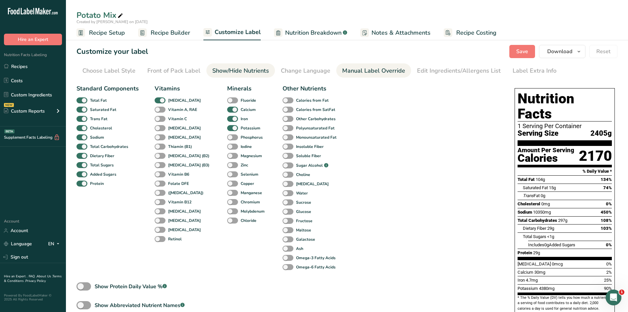
click at [362, 71] on div "Manual Label Override" at bounding box center [373, 70] width 63 height 9
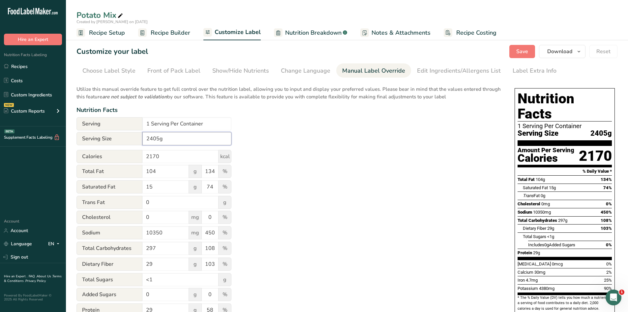
click at [146, 139] on input "2405g" at bounding box center [186, 138] width 89 height 13
click at [223, 137] on input "84.8 oz (2405g" at bounding box center [186, 138] width 89 height 13
type input "84.8 oz (2405g)"
click at [526, 69] on div "Label Extra Info" at bounding box center [535, 70] width 44 height 9
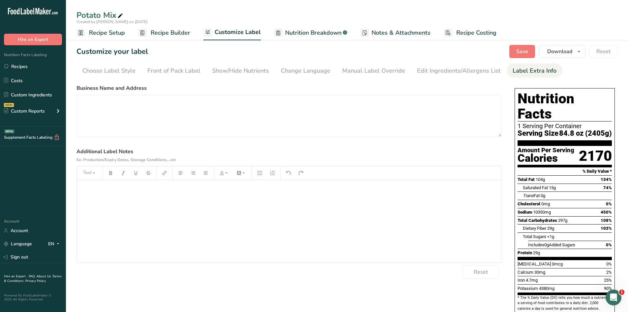
click at [240, 205] on div "﻿" at bounding box center [289, 221] width 424 height 82
click at [523, 49] on span "Save" at bounding box center [522, 51] width 12 height 8
click at [49, 66] on link "Recipes" at bounding box center [33, 66] width 66 height 13
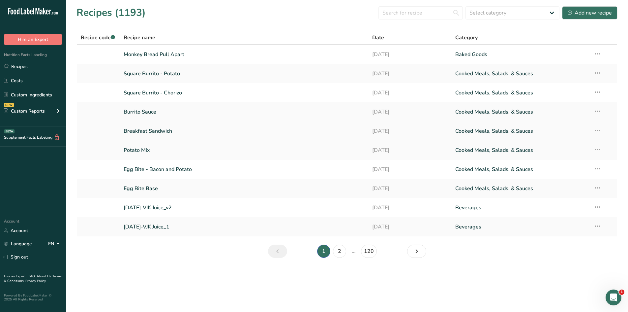
click at [165, 129] on link "Breakfast Sandwich" at bounding box center [244, 131] width 241 height 14
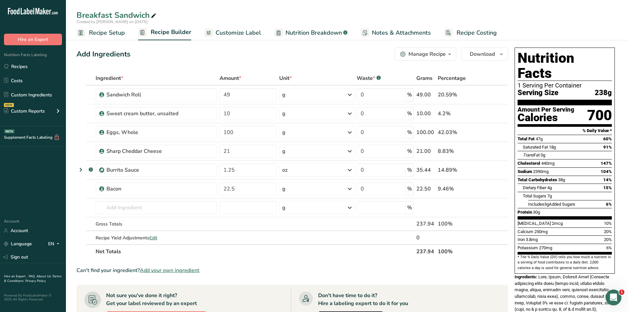
click at [231, 30] on span "Customize Label" at bounding box center [239, 32] width 46 height 9
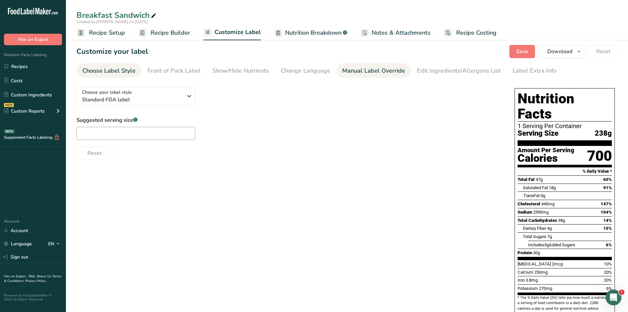
click at [383, 69] on div "Manual Label Override" at bounding box center [373, 70] width 63 height 9
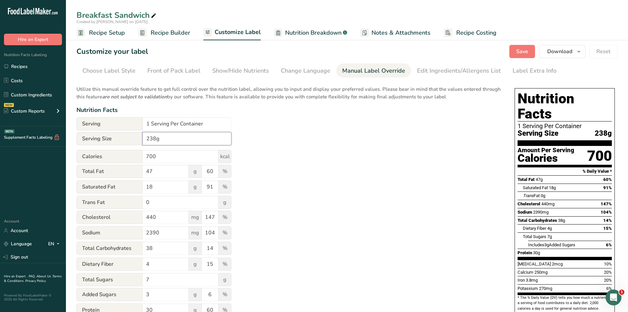
click at [146, 141] on input "238g" at bounding box center [186, 138] width 89 height 13
click at [206, 138] on input "8.4 oz (238g" at bounding box center [186, 138] width 89 height 13
type input "8.4 oz (238g)"
click at [526, 74] on div "Label Extra Info" at bounding box center [535, 70] width 44 height 9
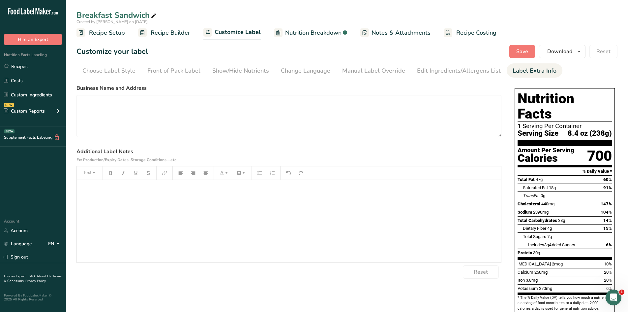
click at [214, 212] on div "﻿" at bounding box center [289, 221] width 424 height 82
click at [214, 212] on div "Keep Refridgerated" at bounding box center [289, 221] width 424 height 82
click at [526, 56] on button "Save" at bounding box center [522, 51] width 26 height 13
click at [183, 188] on p "Keep Refrigerated" at bounding box center [289, 189] width 418 height 8
drag, startPoint x: 173, startPoint y: 190, endPoint x: 12, endPoint y: 190, distance: 160.9
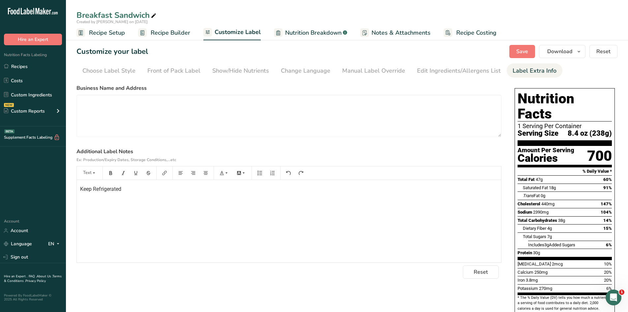
click at [13, 190] on div ".a-20{fill:#fff;} Hire an Expert Nutrition Facts Labeling Recipes Costs Custom …" at bounding box center [314, 252] width 628 height 505
click at [274, 219] on div "Keep Refrigerated" at bounding box center [289, 221] width 424 height 82
click at [31, 67] on link "Recipes" at bounding box center [33, 66] width 66 height 13
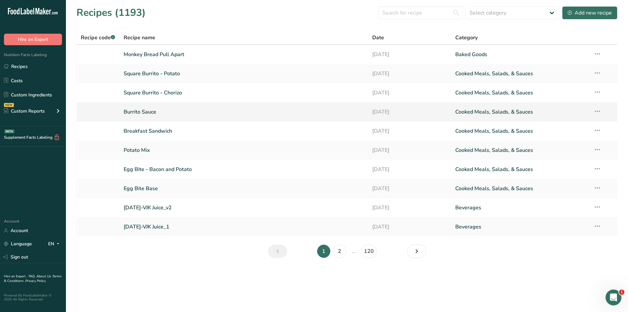
click at [151, 115] on link "Burrito Sauce" at bounding box center [244, 112] width 241 height 14
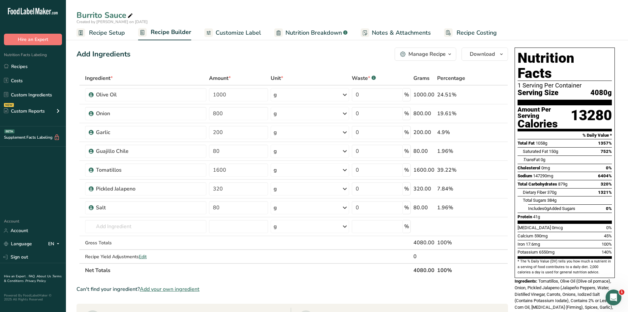
click at [293, 34] on span "Nutrition Breakdown" at bounding box center [314, 32] width 56 height 9
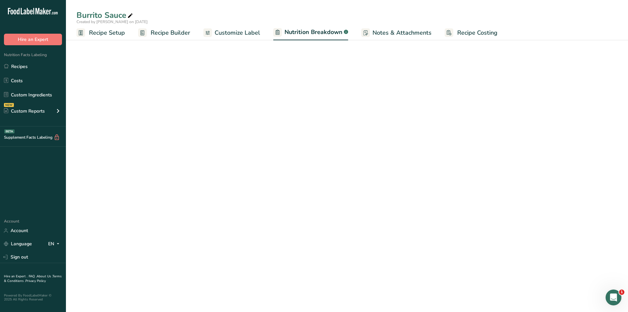
select select "Calories"
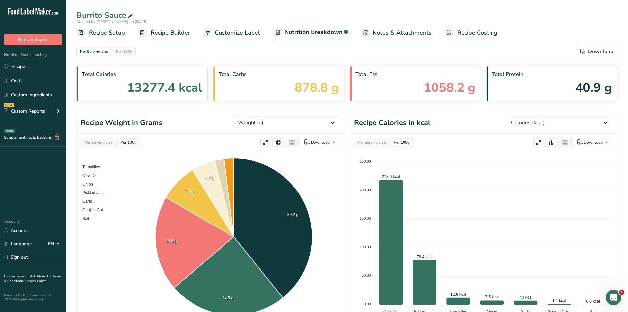
click at [238, 33] on span "Customize Label" at bounding box center [238, 32] width 46 height 9
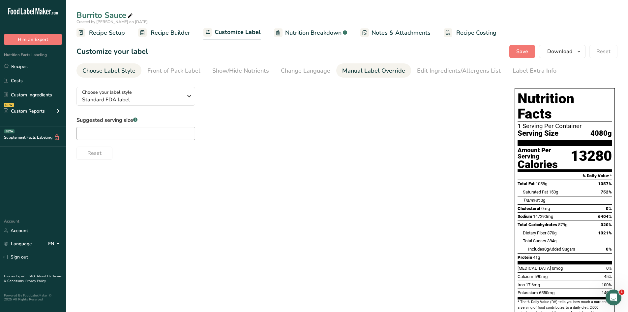
click at [369, 71] on div "Manual Label Override" at bounding box center [373, 70] width 63 height 9
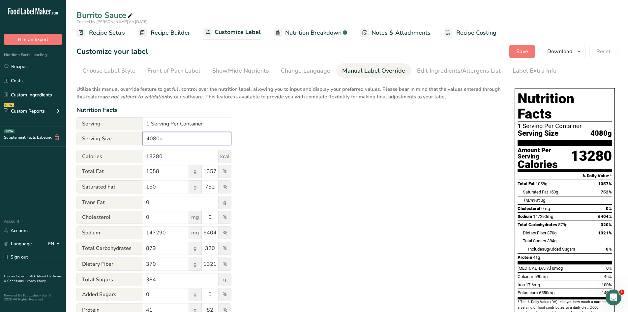
click at [146, 137] on input "4080g" at bounding box center [186, 138] width 89 height 13
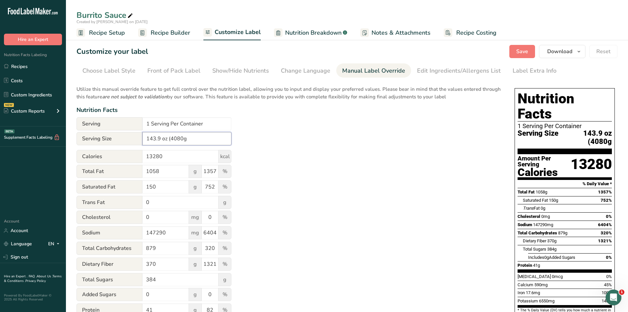
click at [212, 139] on input "143.9 oz (4080g" at bounding box center [186, 138] width 89 height 13
type input "143.9 oz (4080g)"
click at [537, 67] on div "Label Extra Info" at bounding box center [535, 70] width 44 height 9
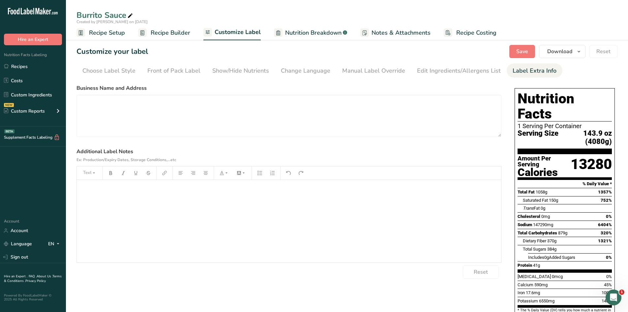
click at [140, 220] on div "﻿" at bounding box center [289, 221] width 424 height 82
click at [292, 140] on section "Business Name and Address Additional Label Notes Ex: Production/Expiry Dates, S…" at bounding box center [289, 181] width 425 height 194
click at [530, 54] on button "Save" at bounding box center [522, 51] width 26 height 13
click at [31, 68] on link "Recipes" at bounding box center [33, 66] width 66 height 13
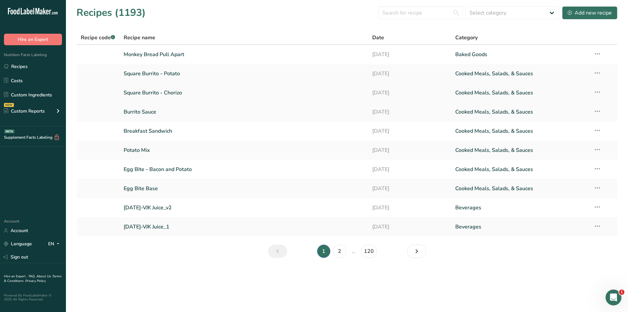
click at [177, 97] on link "Square Burrito - Chorizo" at bounding box center [244, 93] width 241 height 14
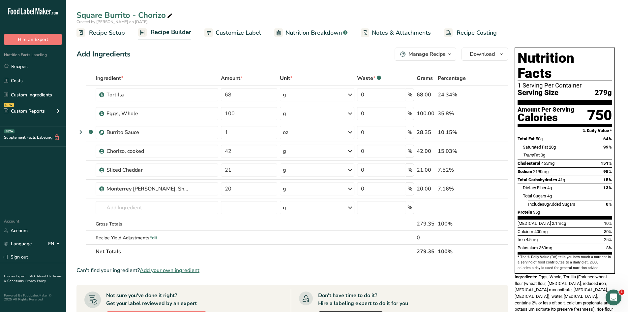
click at [267, 38] on ul "Recipe Setup Recipe Builder Customize Label Nutrition Breakdown .a-a{fill:#3473…" at bounding box center [347, 32] width 562 height 15
click at [251, 38] on link "Customize Label" at bounding box center [232, 32] width 57 height 15
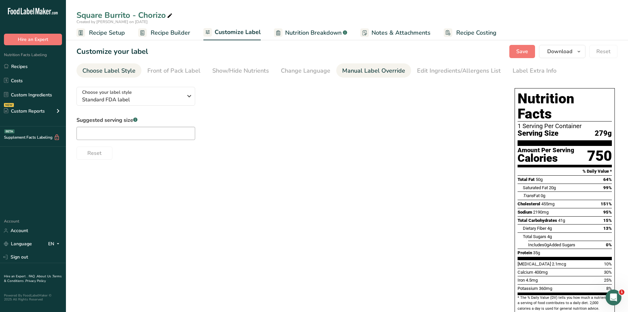
click at [377, 68] on div "Manual Label Override" at bounding box center [373, 70] width 63 height 9
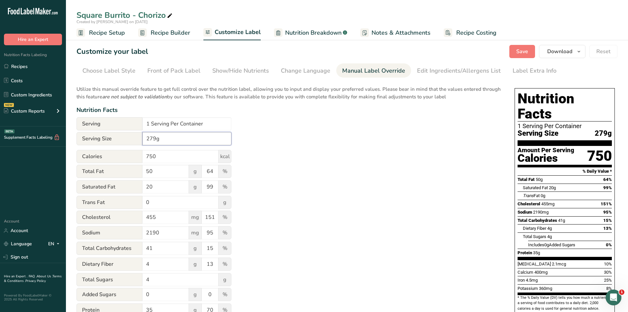
click at [145, 140] on input "279g" at bounding box center [186, 138] width 89 height 13
click at [193, 134] on input "28.35 oz (279g" at bounding box center [186, 138] width 89 height 13
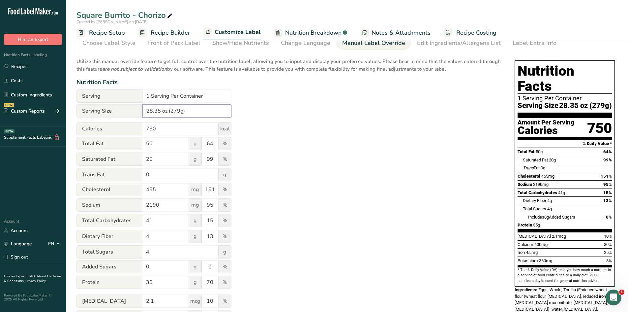
scroll to position [15, 0]
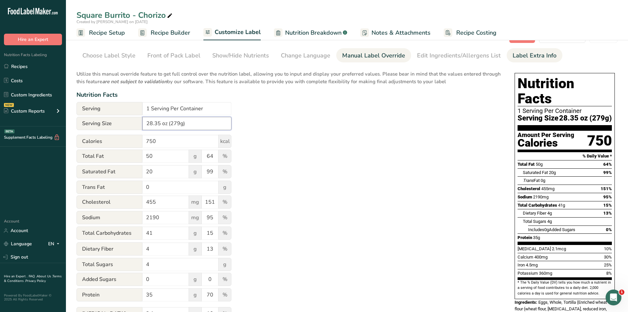
type input "28.35 oz (279g)"
click at [518, 58] on div "Label Extra Info" at bounding box center [535, 55] width 44 height 9
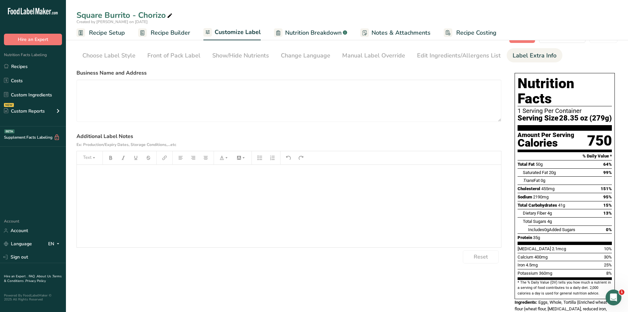
click at [206, 202] on div "﻿" at bounding box center [289, 206] width 424 height 82
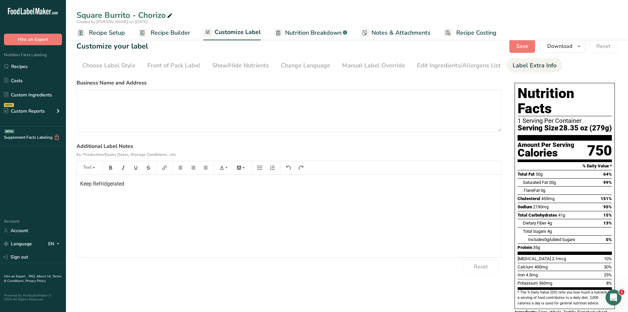
scroll to position [0, 0]
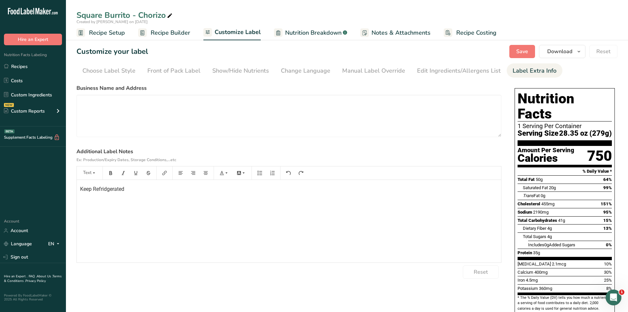
click at [525, 59] on section "Customize your label Save Download Choose what to show on your downloaded label…" at bounding box center [347, 257] width 562 height 446
click at [524, 56] on button "Save" at bounding box center [522, 51] width 26 height 13
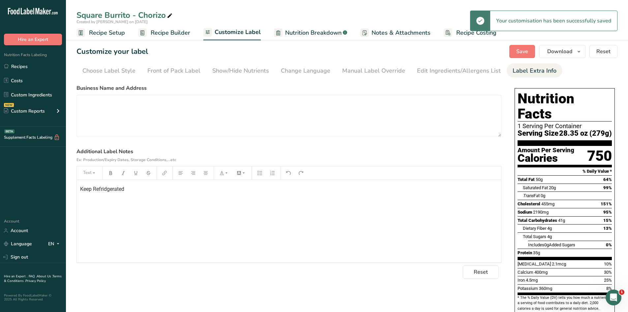
click at [129, 191] on p "Keep Refridgerated" at bounding box center [289, 189] width 418 height 8
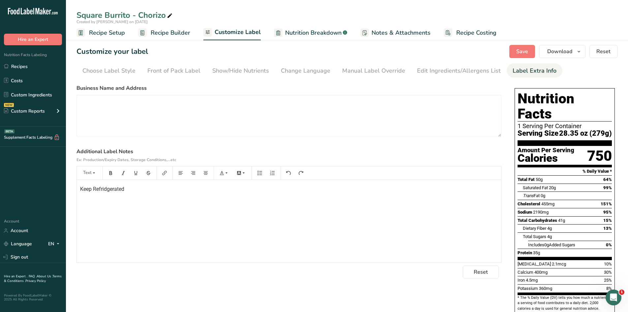
drag, startPoint x: 108, startPoint y: 191, endPoint x: 173, endPoint y: 198, distance: 65.6
click at [173, 198] on div "Keep Refridgerated" at bounding box center [289, 221] width 424 height 82
drag, startPoint x: 135, startPoint y: 191, endPoint x: 93, endPoint y: 190, distance: 42.2
click at [93, 190] on p "Keep Refridgerated" at bounding box center [289, 189] width 418 height 8
drag, startPoint x: 102, startPoint y: 187, endPoint x: 156, endPoint y: 256, distance: 88.1
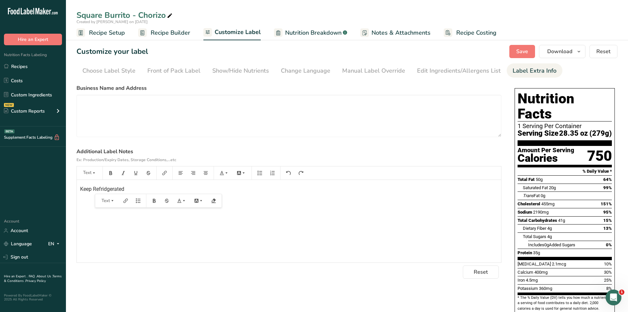
click at [156, 262] on section "Business Name and Address Additional Label Notes Ex: Production/Expiry Dates, S…" at bounding box center [289, 181] width 425 height 194
click at [530, 52] on button "Save" at bounding box center [522, 51] width 26 height 13
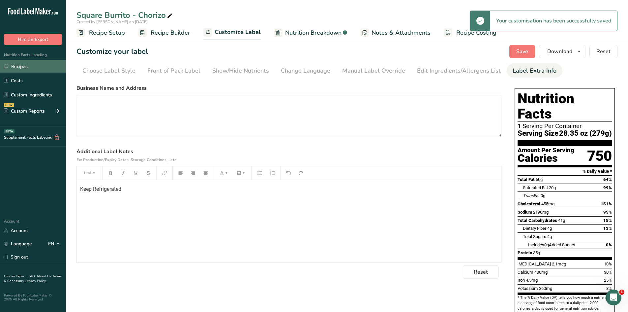
click at [43, 70] on link "Recipes" at bounding box center [33, 66] width 66 height 13
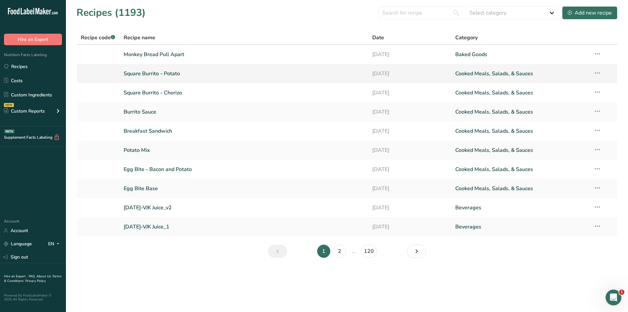
click at [169, 75] on link "Square Burrito - Potato" at bounding box center [244, 74] width 241 height 14
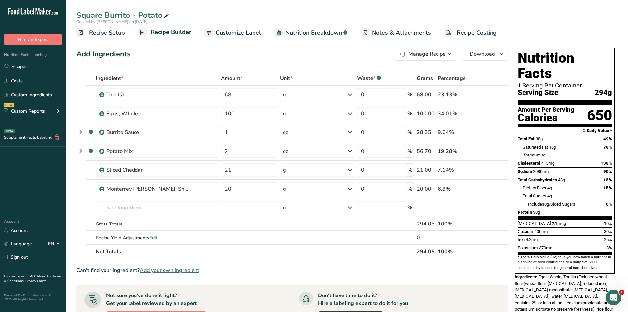
click at [250, 33] on span "Customize Label" at bounding box center [239, 32] width 46 height 9
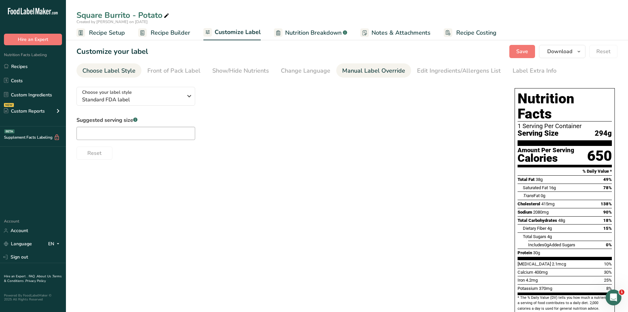
click at [351, 73] on div "Manual Label Override" at bounding box center [373, 70] width 63 height 9
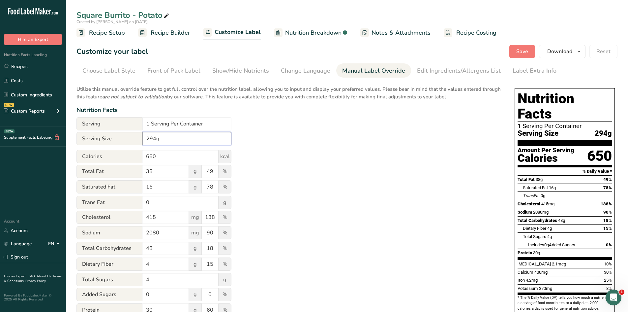
click at [146, 141] on input "294g" at bounding box center [186, 138] width 89 height 13
click at [216, 138] on input "10.37 oz (294g" at bounding box center [186, 138] width 89 height 13
type input "10.37 oz (294g)"
click at [528, 70] on div "Label Extra Info" at bounding box center [535, 70] width 44 height 9
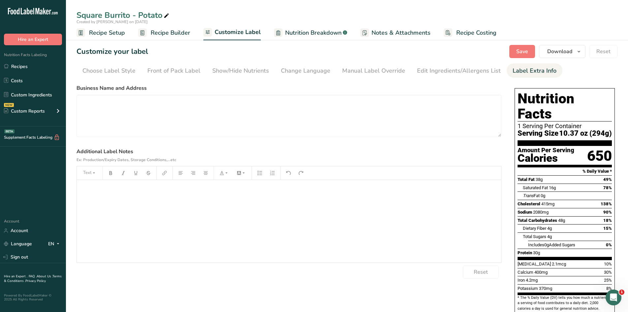
click at [262, 221] on div "﻿" at bounding box center [289, 221] width 424 height 82
click at [238, 233] on div "Keep Refridgerated" at bounding box center [289, 221] width 424 height 82
click at [520, 57] on button "Save" at bounding box center [522, 51] width 26 height 13
click at [534, 54] on button "Save" at bounding box center [522, 51] width 26 height 13
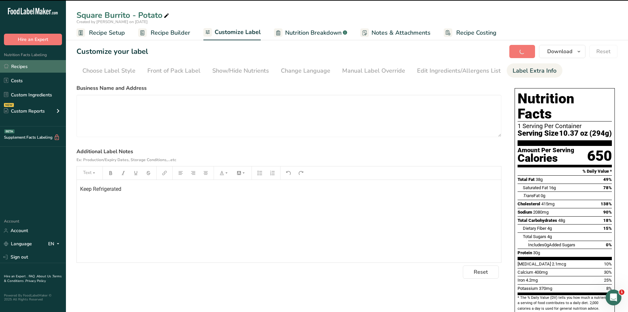
click at [30, 69] on link "Recipes" at bounding box center [33, 66] width 66 height 13
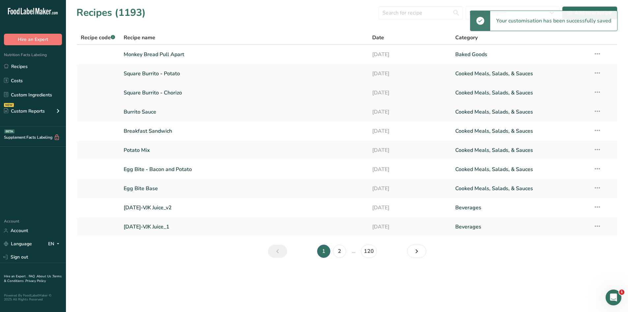
click at [162, 93] on link "Square Burrito - Chorizo" at bounding box center [244, 93] width 241 height 14
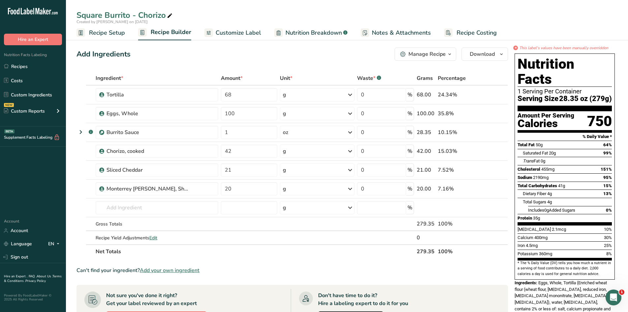
click at [322, 32] on span "Nutrition Breakdown" at bounding box center [314, 32] width 56 height 9
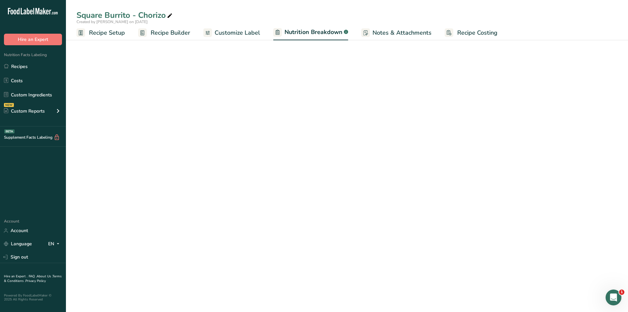
select select "Calories"
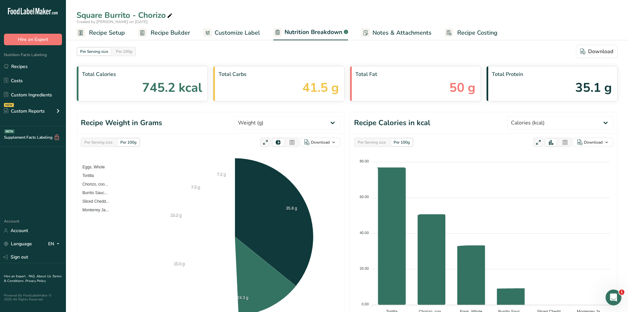
click at [227, 36] on span "Customize Label" at bounding box center [238, 32] width 46 height 9
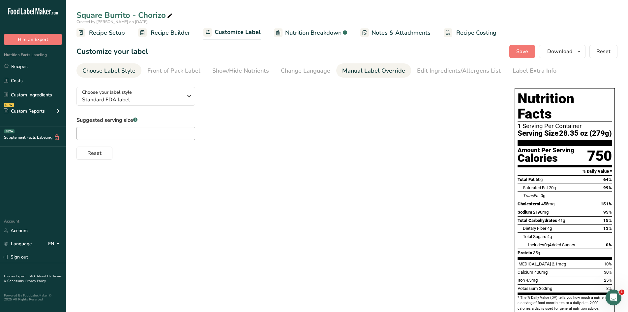
click at [378, 73] on div "Manual Label Override" at bounding box center [373, 70] width 63 height 9
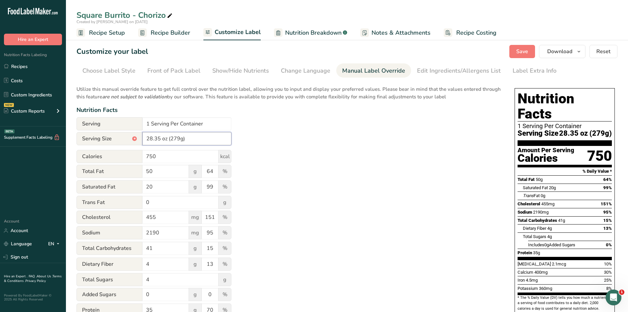
drag, startPoint x: 160, startPoint y: 135, endPoint x: 140, endPoint y: 140, distance: 19.9
click at [140, 140] on div "Serving Size * 28.35 oz (279g)" at bounding box center [154, 138] width 155 height 13
click at [157, 135] on input "28.35 oz (279g)" at bounding box center [186, 138] width 89 height 13
drag, startPoint x: 159, startPoint y: 136, endPoint x: 138, endPoint y: 142, distance: 21.9
click at [143, 140] on input "28.35 oz (279g)" at bounding box center [186, 138] width 89 height 13
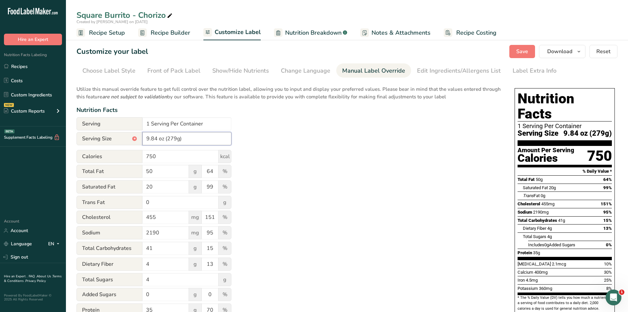
click at [157, 140] on input "9.84 oz (279g)" at bounding box center [186, 138] width 89 height 13
type input "9.8 oz (279g)"
click at [525, 54] on span "Save" at bounding box center [522, 51] width 12 height 8
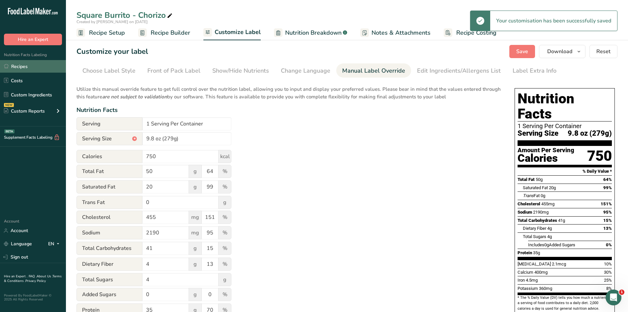
click at [42, 67] on link "Recipes" at bounding box center [33, 66] width 66 height 13
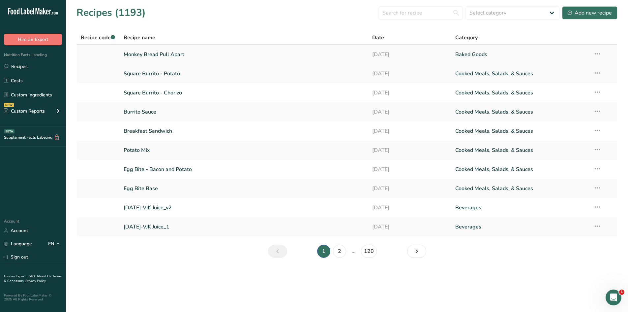
click at [161, 57] on link "Monkey Bread Pull Apart" at bounding box center [244, 54] width 241 height 14
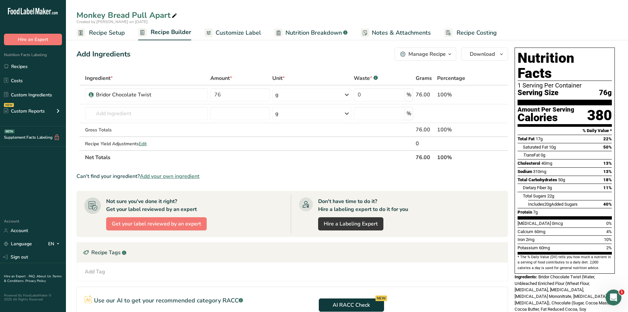
click at [404, 32] on span "Notes & Attachments" at bounding box center [401, 32] width 59 height 9
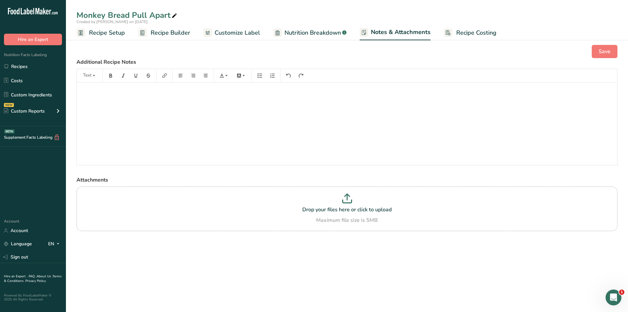
click at [311, 32] on span "Nutrition Breakdown" at bounding box center [313, 32] width 56 height 9
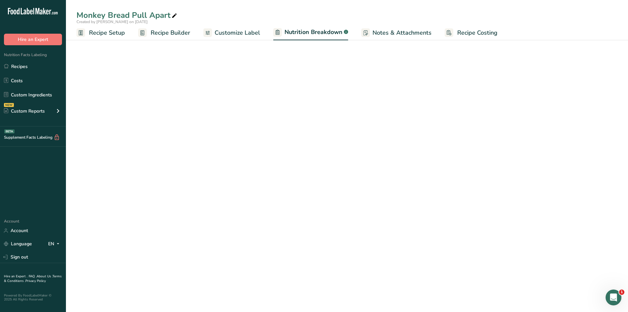
select select "Calories"
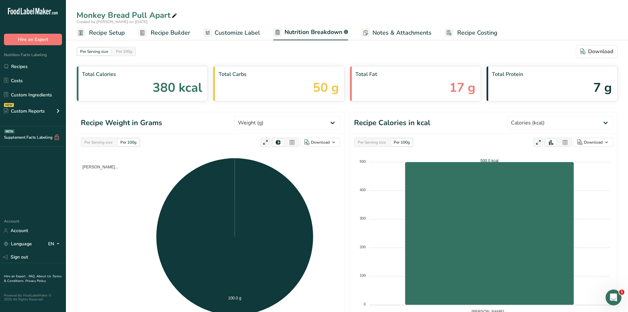
click at [228, 41] on div "Per Serving size Per 100g Download Total Calories 380 kcal Total Carbs 50 g Tot…" at bounding box center [347, 258] width 562 height 448
click at [229, 36] on span "Customize Label" at bounding box center [238, 32] width 46 height 9
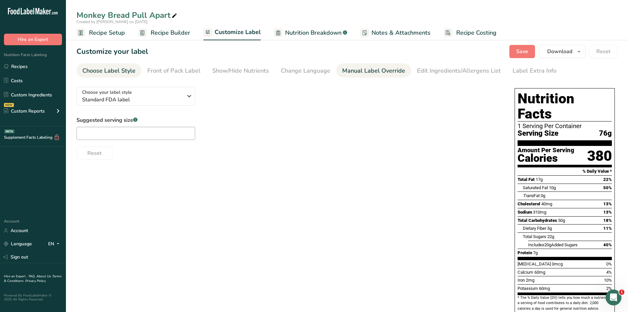
click at [359, 73] on div "Manual Label Override" at bounding box center [373, 70] width 63 height 9
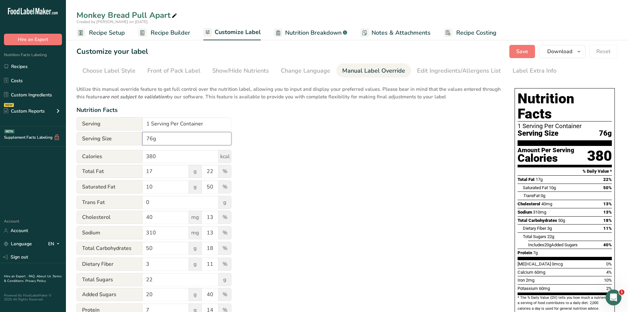
click at [146, 136] on input "76g" at bounding box center [186, 138] width 89 height 13
click at [199, 139] on input "2.68 oz (76g" at bounding box center [186, 138] width 89 height 13
type input "2.68 oz (76g)"
click at [526, 76] on link "Label Extra Info" at bounding box center [535, 70] width 44 height 15
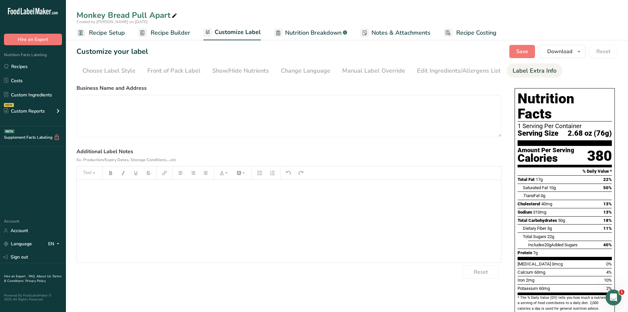
click at [217, 211] on div "﻿" at bounding box center [289, 221] width 424 height 82
drag, startPoint x: 106, startPoint y: 189, endPoint x: 187, endPoint y: 60, distance: 152.3
click at [187, 60] on section "Customize your label Save Download Choose what to show on your downloaded label…" at bounding box center [347, 231] width 562 height 394
click at [269, 216] on div "Keep Refrigerated" at bounding box center [289, 221] width 424 height 82
click at [516, 53] on button "Save" at bounding box center [522, 51] width 26 height 13
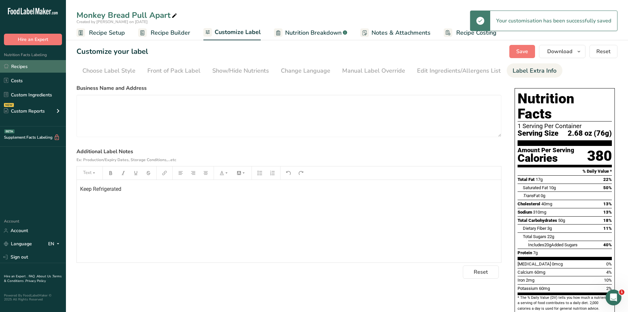
click at [27, 68] on link "Recipes" at bounding box center [33, 66] width 66 height 13
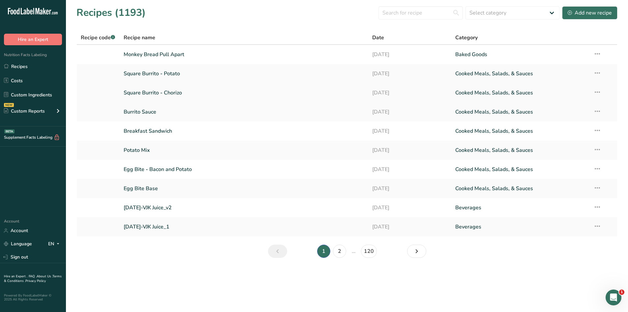
click at [173, 96] on link "Square Burrito - Chorizo" at bounding box center [244, 93] width 241 height 14
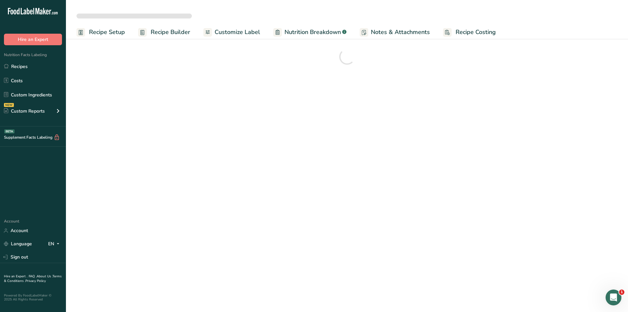
click at [239, 35] on span "Customize Label" at bounding box center [238, 32] width 46 height 9
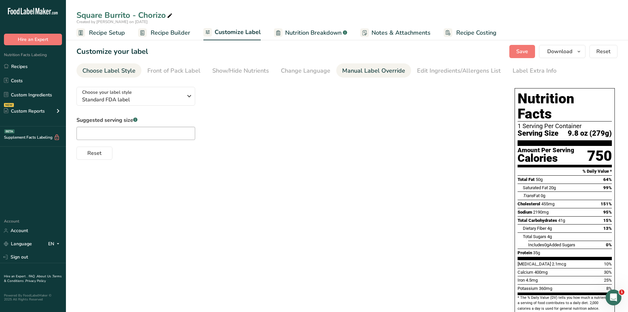
click at [396, 72] on div "Manual Label Override" at bounding box center [373, 70] width 63 height 9
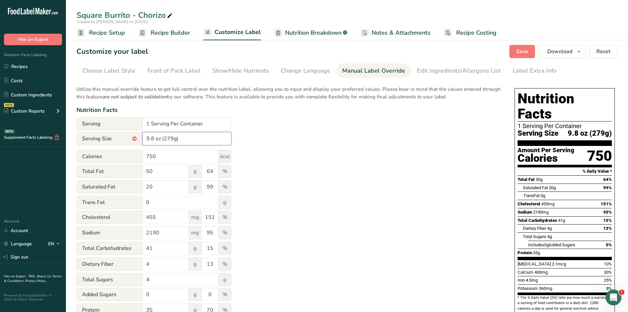
click at [155, 135] on input "9.8 oz (279g)" at bounding box center [186, 138] width 89 height 13
type input "9.84 oz (279g)"
click at [516, 54] on button "Save" at bounding box center [522, 51] width 26 height 13
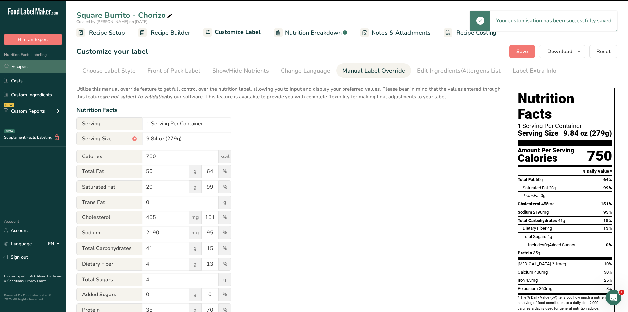
click at [58, 69] on link "Recipes" at bounding box center [33, 66] width 66 height 13
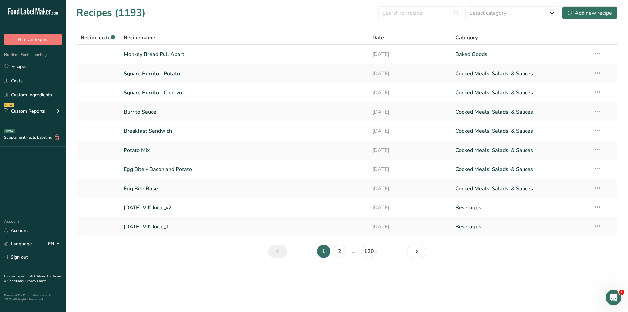
click at [211, 290] on main "Recipes (1193) Select category All Baked Goods [GEOGRAPHIC_DATA] Confectionery …" at bounding box center [314, 156] width 628 height 312
click at [154, 112] on link "Burrito Sauce" at bounding box center [244, 112] width 241 height 14
click at [161, 133] on link "Breakfast Sandwich" at bounding box center [244, 131] width 241 height 14
click at [163, 95] on link "Square Burrito - Chorizo" at bounding box center [244, 93] width 241 height 14
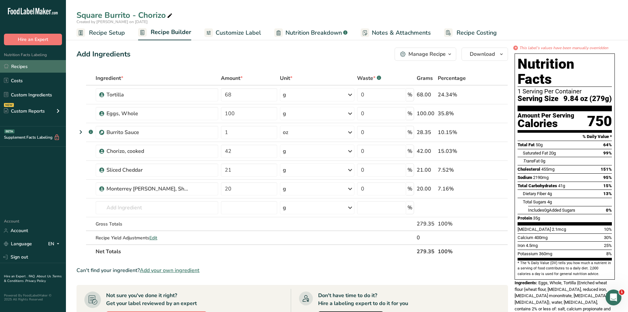
click at [38, 62] on link "Recipes" at bounding box center [33, 66] width 66 height 13
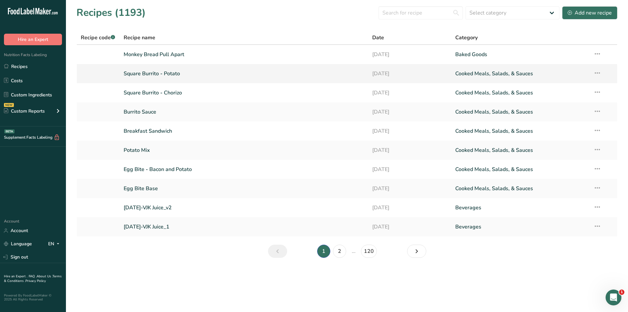
click at [154, 71] on link "Square Burrito - Potato" at bounding box center [244, 74] width 241 height 14
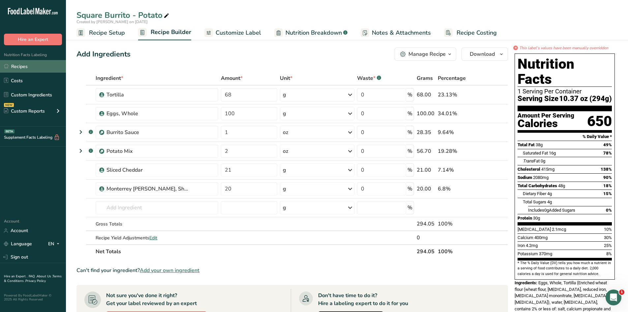
click at [22, 66] on link "Recipes" at bounding box center [33, 66] width 66 height 13
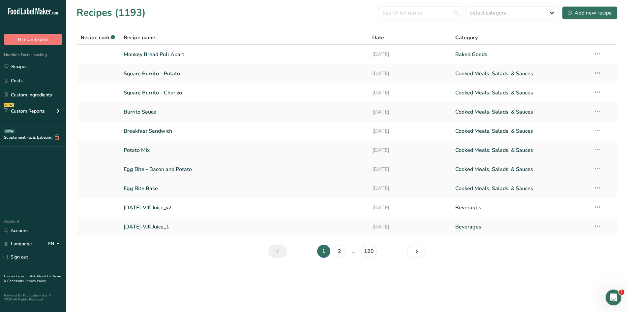
click at [163, 166] on link "Egg Bite - Bacon and Potato" at bounding box center [244, 169] width 241 height 14
click at [173, 77] on link "Square Burrito - Potato" at bounding box center [244, 74] width 241 height 14
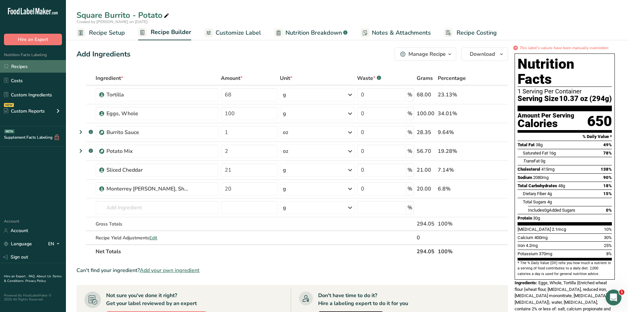
click at [35, 64] on link "Recipes" at bounding box center [33, 66] width 66 height 13
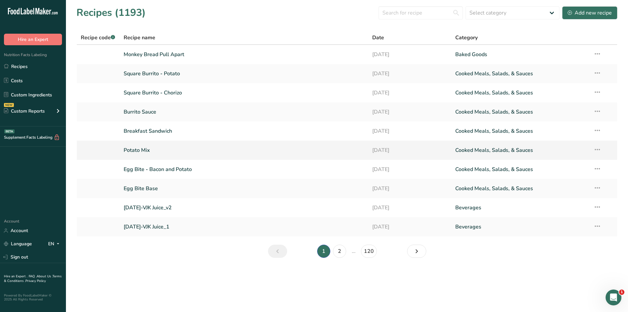
click at [151, 151] on link "Potato Mix" at bounding box center [244, 150] width 241 height 14
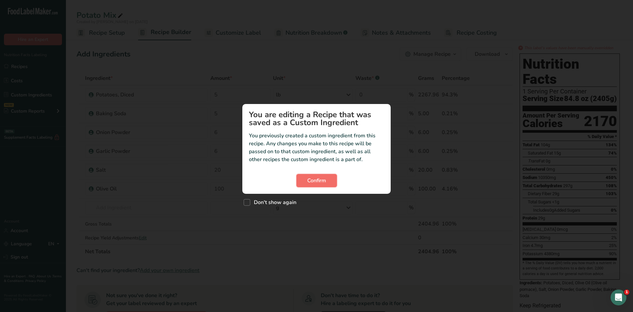
click at [311, 181] on span "Confirm" at bounding box center [316, 180] width 19 height 8
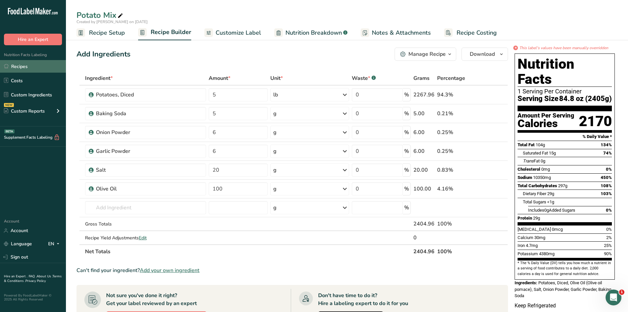
click at [24, 70] on link "Recipes" at bounding box center [33, 66] width 66 height 13
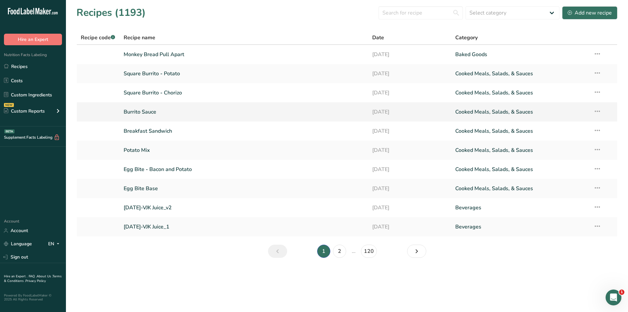
click at [154, 113] on link "Burrito Sauce" at bounding box center [244, 112] width 241 height 14
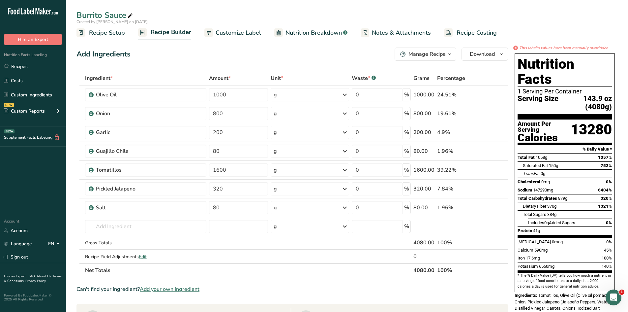
click at [115, 35] on span "Recipe Setup" at bounding box center [107, 32] width 36 height 9
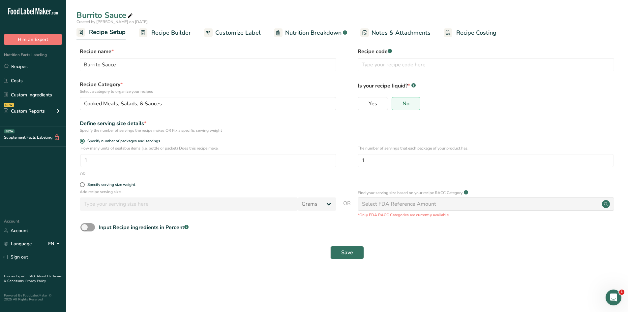
click at [277, 170] on div "How many units of sealable items (i.e. bottle or packet) Does this recipe make.…" at bounding box center [347, 158] width 541 height 26
click at [398, 157] on input "1" at bounding box center [486, 160] width 256 height 13
type input "160"
click at [348, 256] on span "Save" at bounding box center [347, 252] width 12 height 8
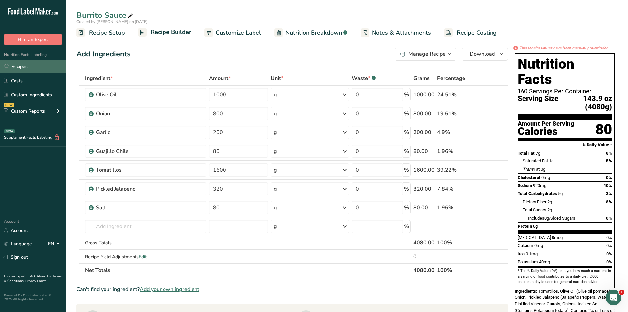
click at [22, 67] on link "Recipes" at bounding box center [33, 66] width 66 height 13
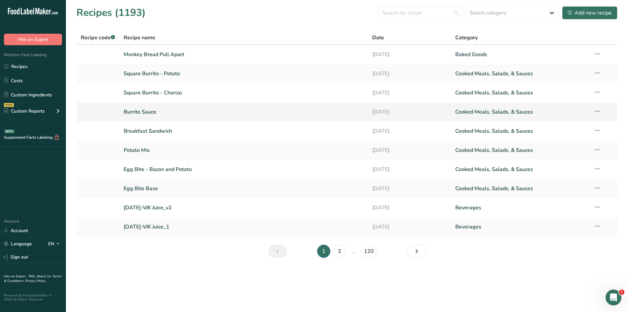
click at [144, 112] on link "Burrito Sauce" at bounding box center [244, 112] width 241 height 14
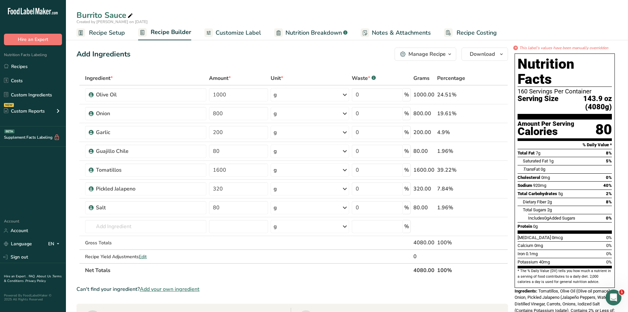
click at [115, 36] on span "Recipe Setup" at bounding box center [107, 32] width 36 height 9
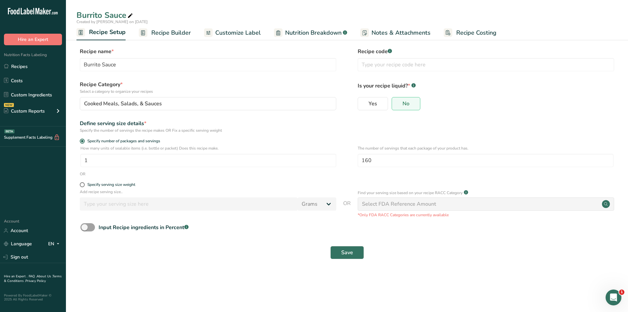
click at [170, 33] on span "Recipe Builder" at bounding box center [171, 32] width 40 height 9
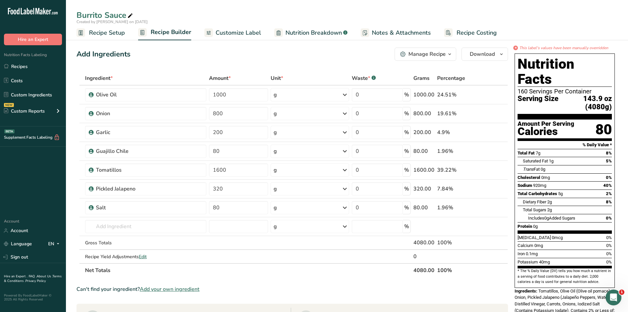
click at [108, 33] on span "Recipe Setup" at bounding box center [107, 32] width 36 height 9
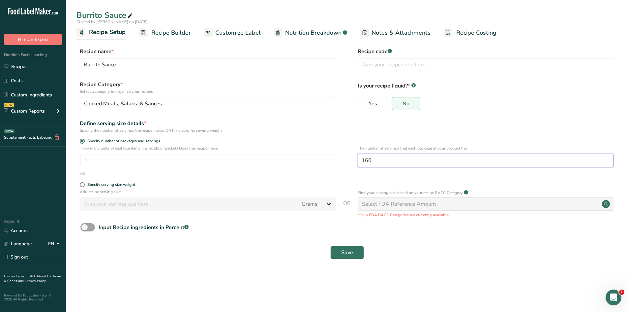
click at [399, 164] on input "160" at bounding box center [486, 160] width 256 height 13
type input "1"
type input "143.9"
click at [355, 253] on button "Save" at bounding box center [347, 252] width 34 height 13
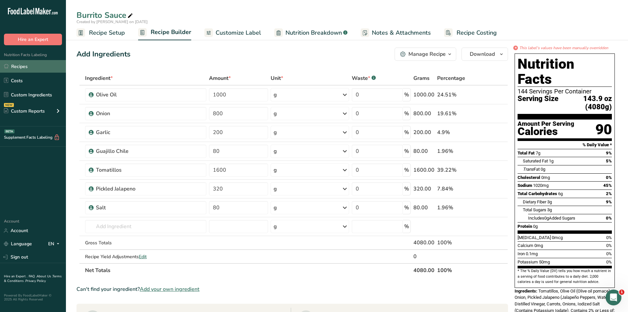
click at [42, 61] on link "Recipes" at bounding box center [33, 66] width 66 height 13
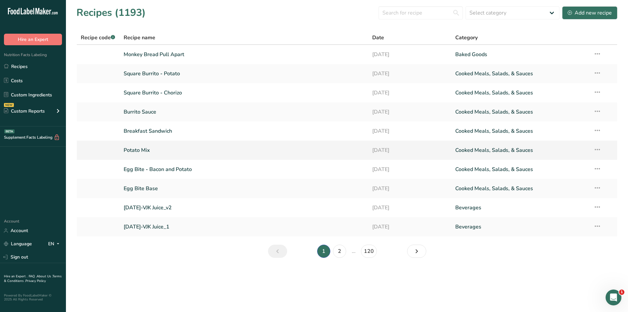
click at [139, 149] on link "Potato Mix" at bounding box center [244, 150] width 241 height 14
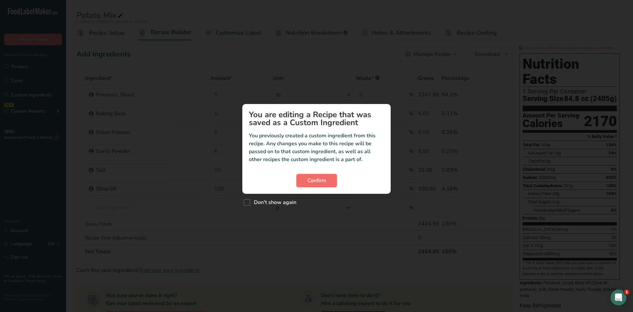
click at [325, 183] on span "Confirm" at bounding box center [316, 180] width 19 height 8
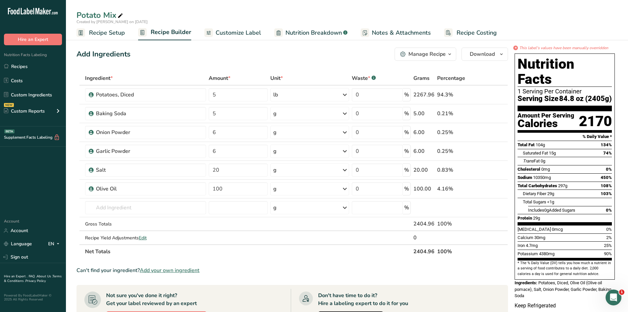
click at [124, 35] on span "Recipe Setup" at bounding box center [107, 32] width 36 height 9
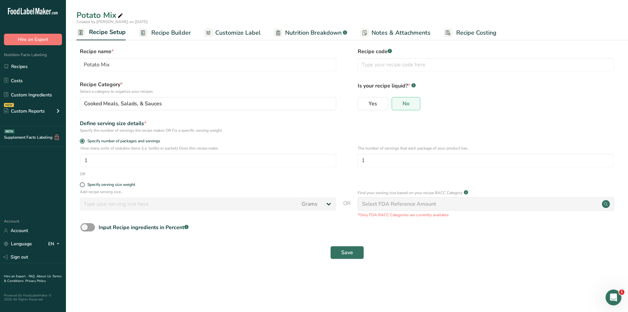
click at [184, 34] on span "Recipe Builder" at bounding box center [171, 32] width 40 height 9
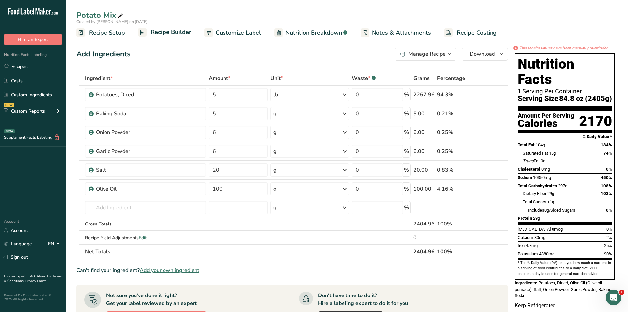
click at [108, 36] on span "Recipe Setup" at bounding box center [107, 32] width 36 height 9
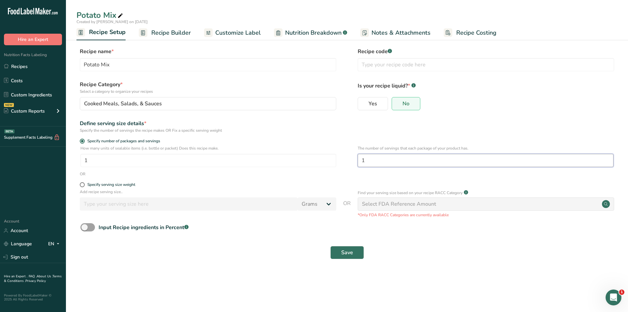
click at [386, 160] on input "1" at bounding box center [486, 160] width 256 height 13
type input "160"
click at [348, 255] on span "Save" at bounding box center [347, 252] width 12 height 8
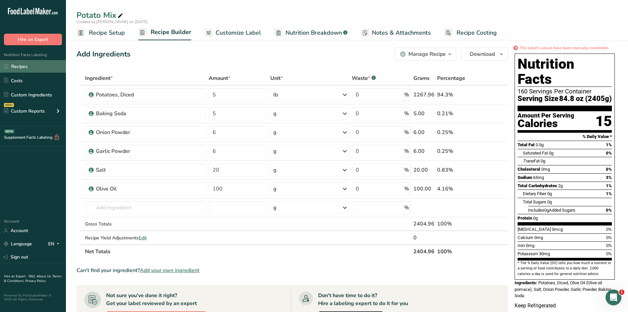
click at [28, 65] on link "Recipes" at bounding box center [33, 66] width 66 height 13
